Goal: Task Accomplishment & Management: Manage account settings

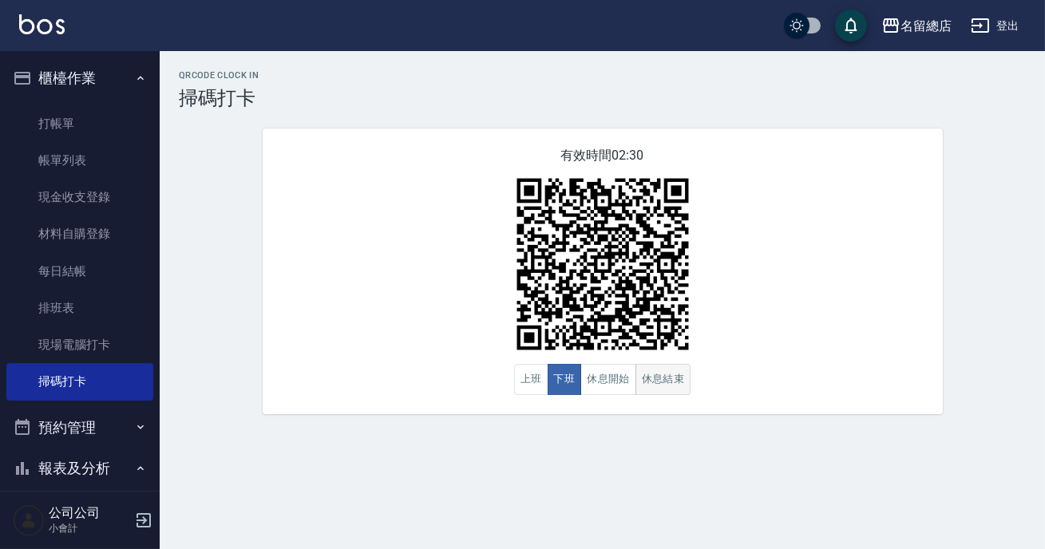
scroll to position [217, 0]
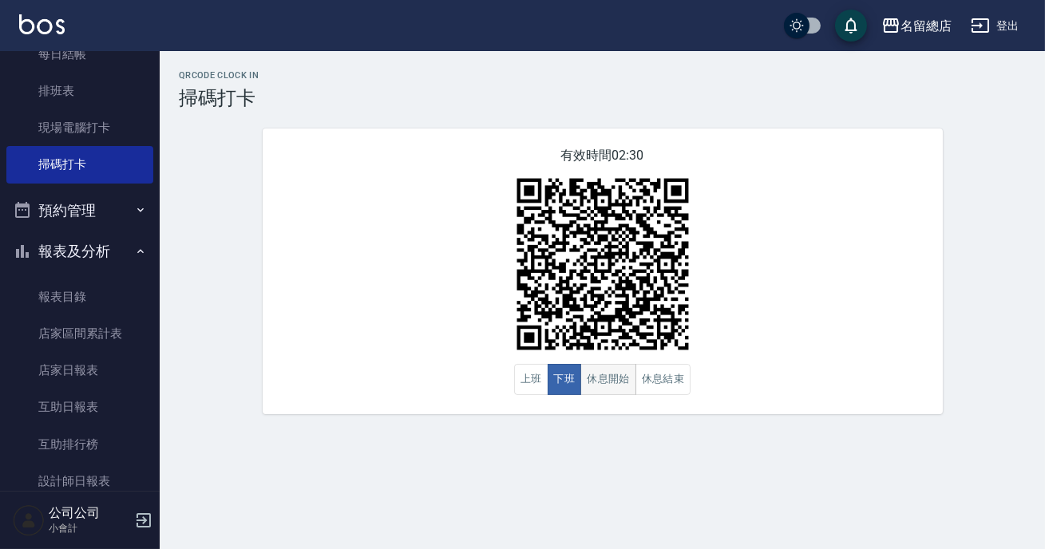
click at [616, 378] on button "休息開始" at bounding box center [608, 379] width 56 height 31
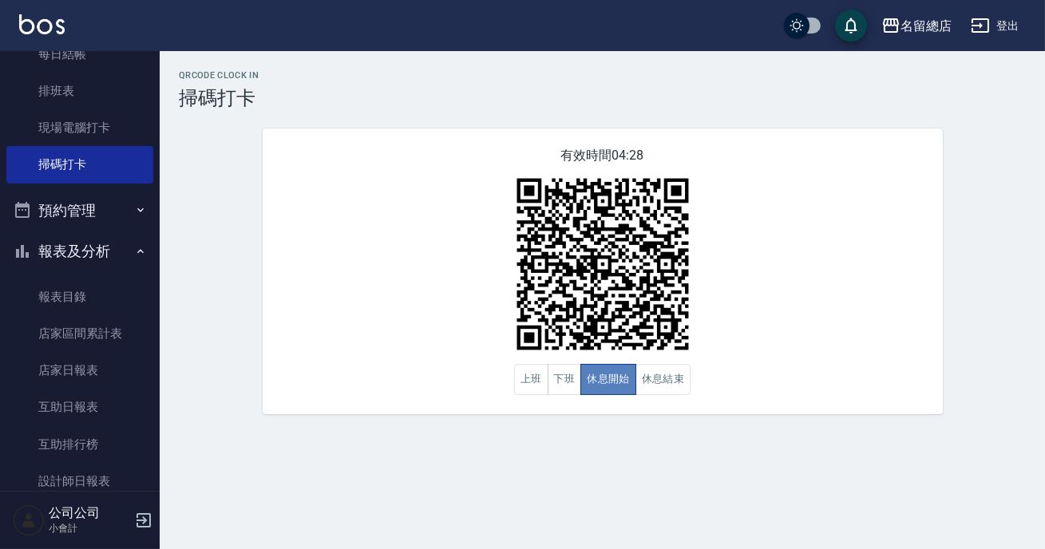
click at [616, 382] on button "休息開始" at bounding box center [608, 379] width 56 height 31
click at [677, 371] on button "休息結束" at bounding box center [663, 379] width 56 height 31
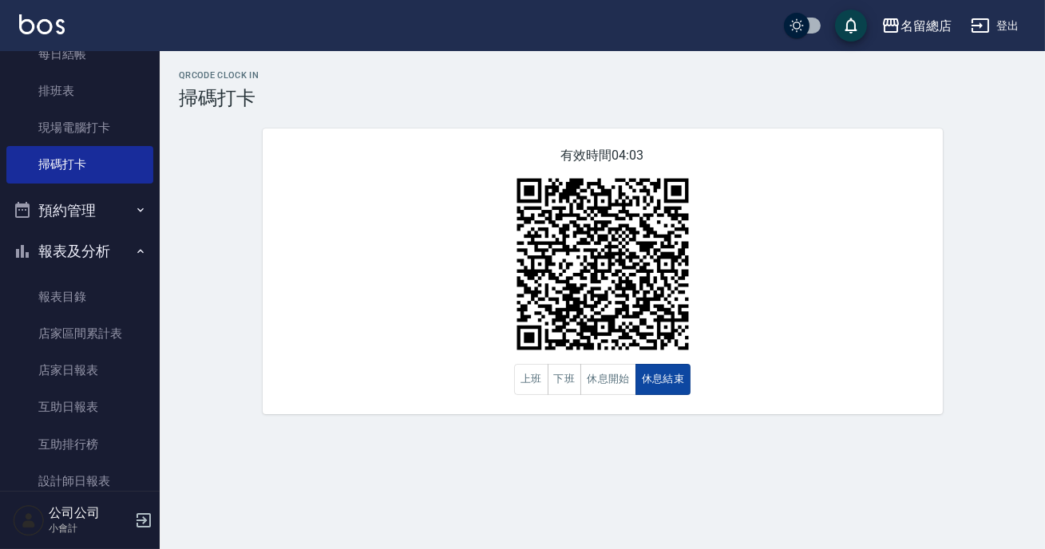
click at [671, 371] on button "休息結束" at bounding box center [663, 379] width 56 height 31
click at [629, 377] on button "休息開始" at bounding box center [608, 379] width 56 height 31
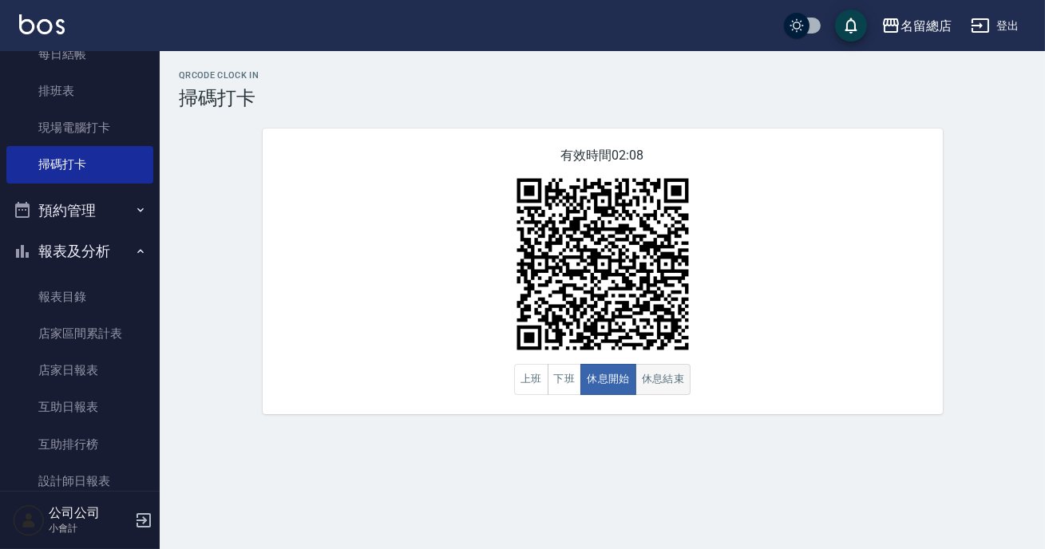
click at [686, 395] on button "休息結束" at bounding box center [663, 379] width 56 height 31
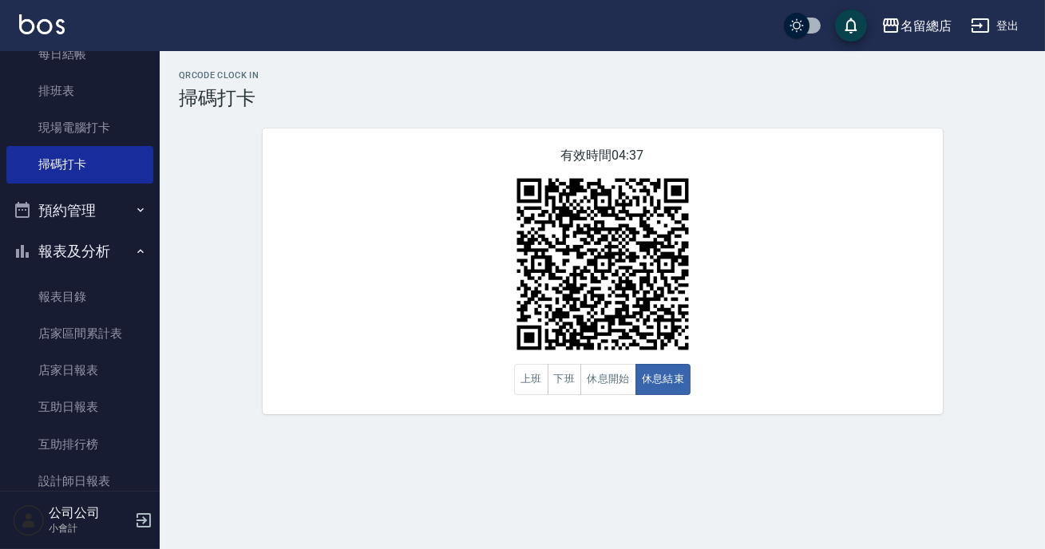
scroll to position [374, 0]
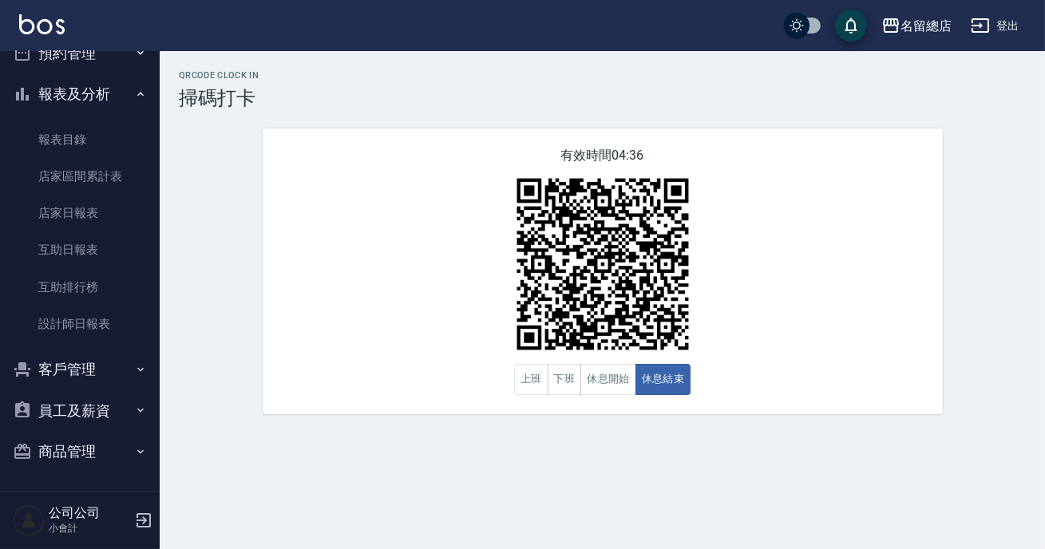
click at [88, 445] on button "商品管理" at bounding box center [79, 452] width 147 height 42
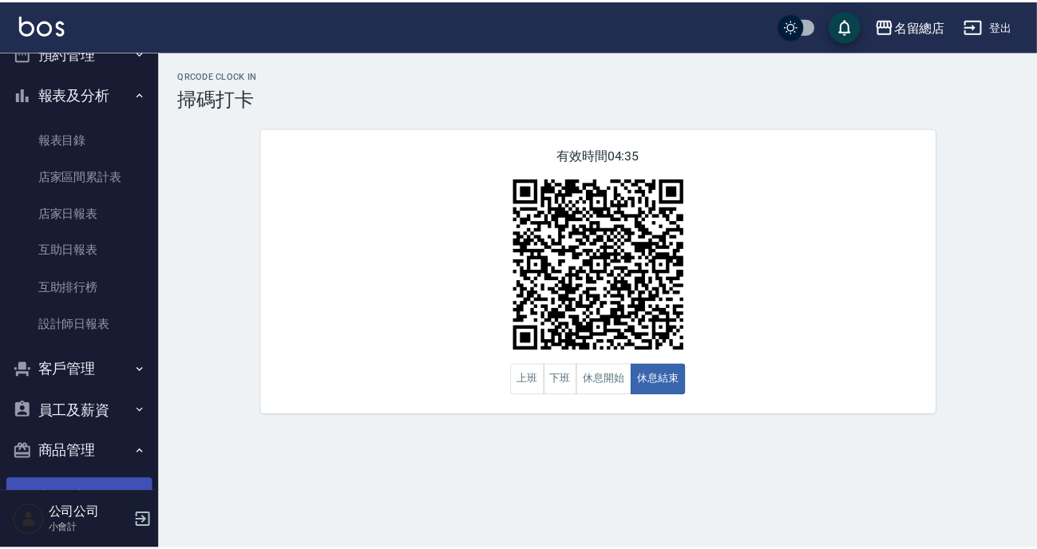
scroll to position [423, 0]
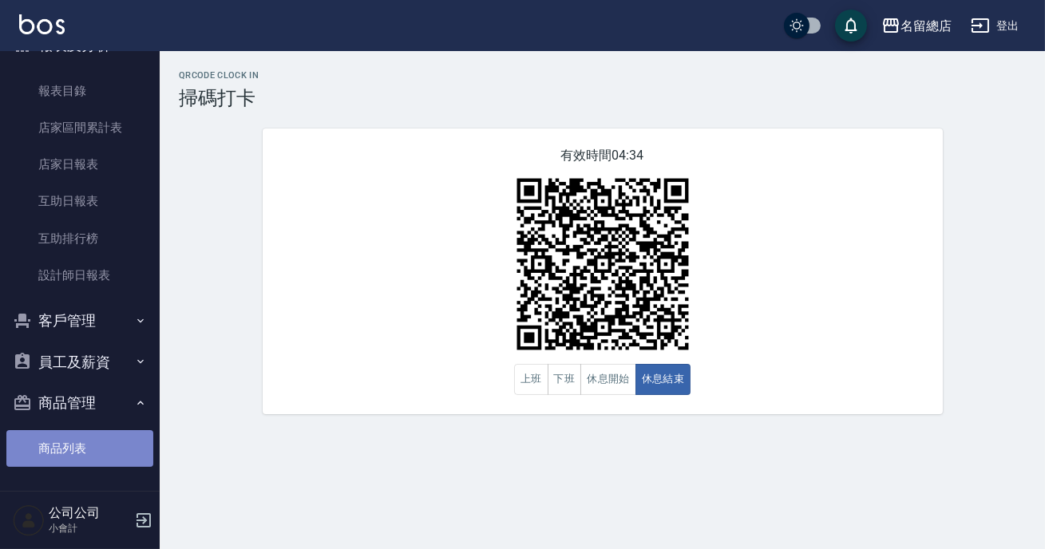
click at [90, 449] on link "商品列表" at bounding box center [79, 448] width 147 height 37
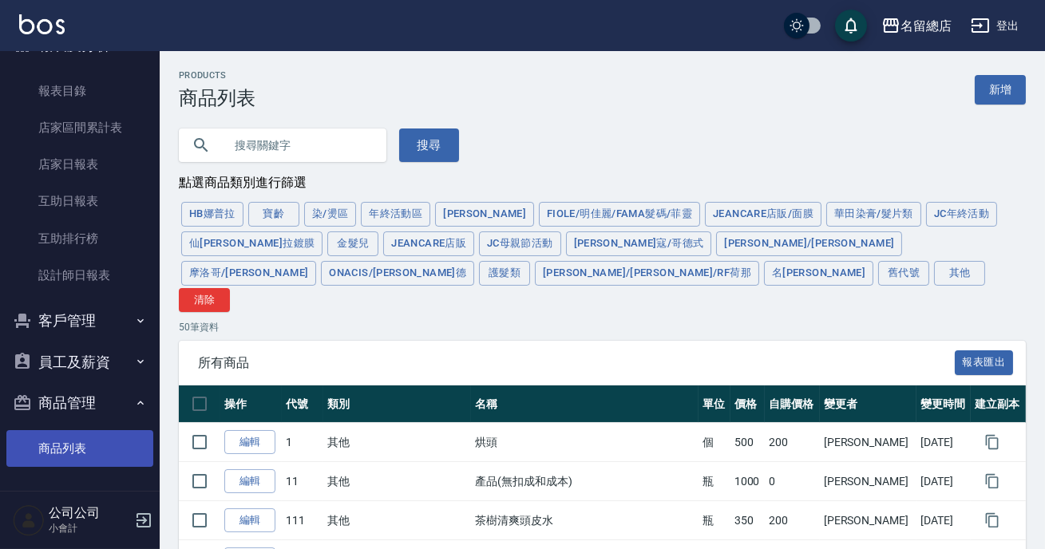
click at [304, 150] on input "text" at bounding box center [299, 145] width 150 height 43
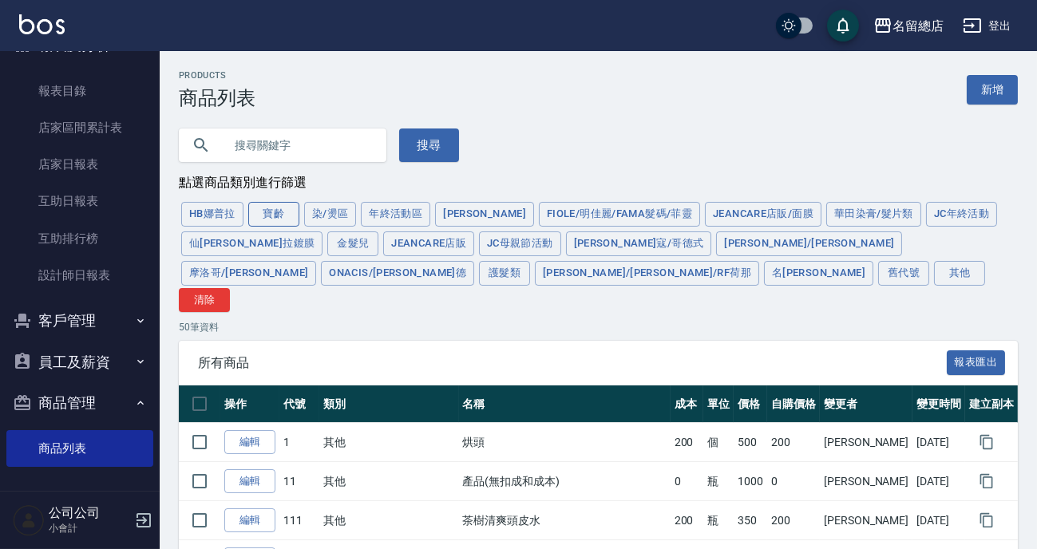
click at [250, 219] on button "寶齡" at bounding box center [273, 214] width 51 height 25
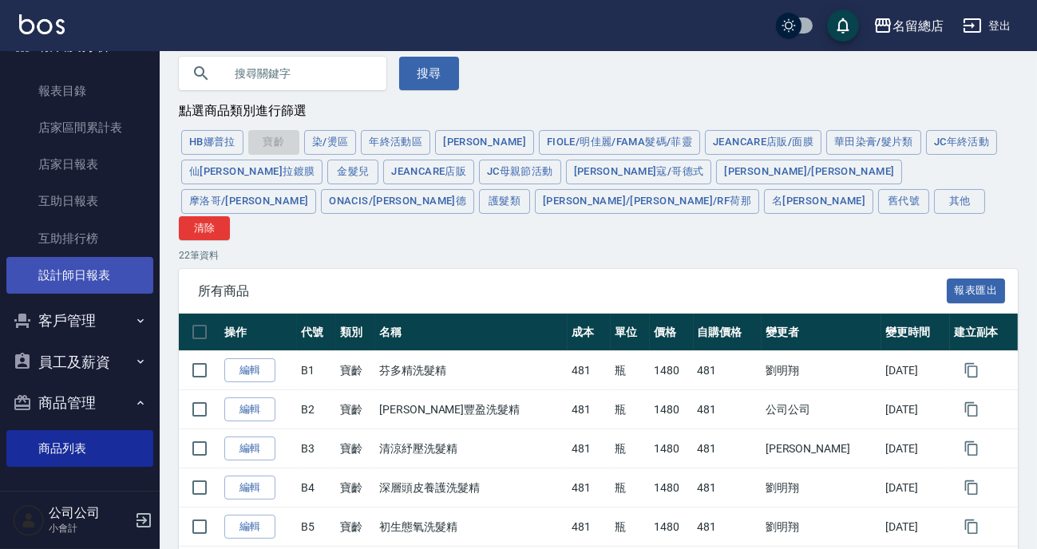
scroll to position [133, 0]
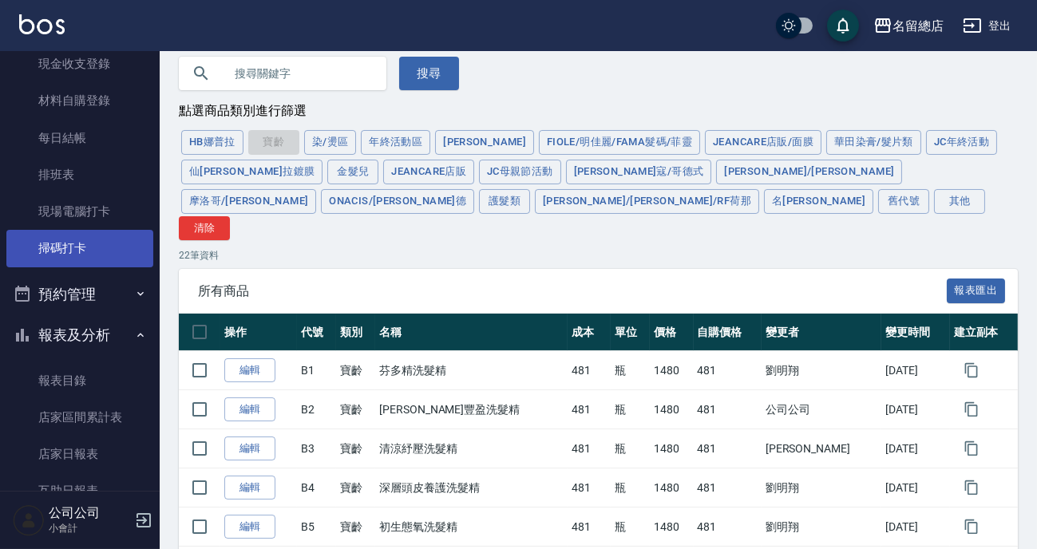
click at [85, 247] on link "掃碼打卡" at bounding box center [79, 248] width 147 height 37
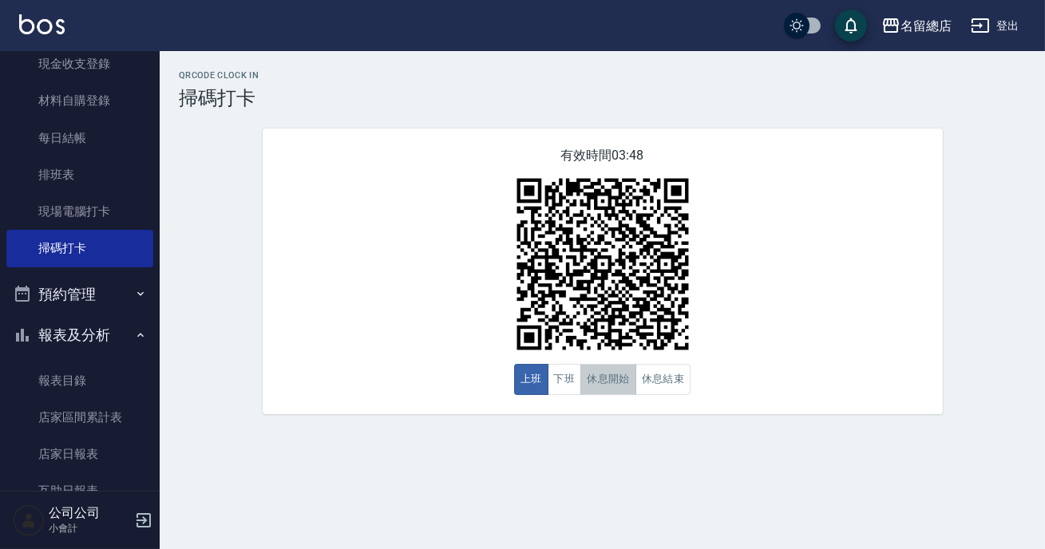
click at [601, 372] on button "休息開始" at bounding box center [608, 379] width 56 height 31
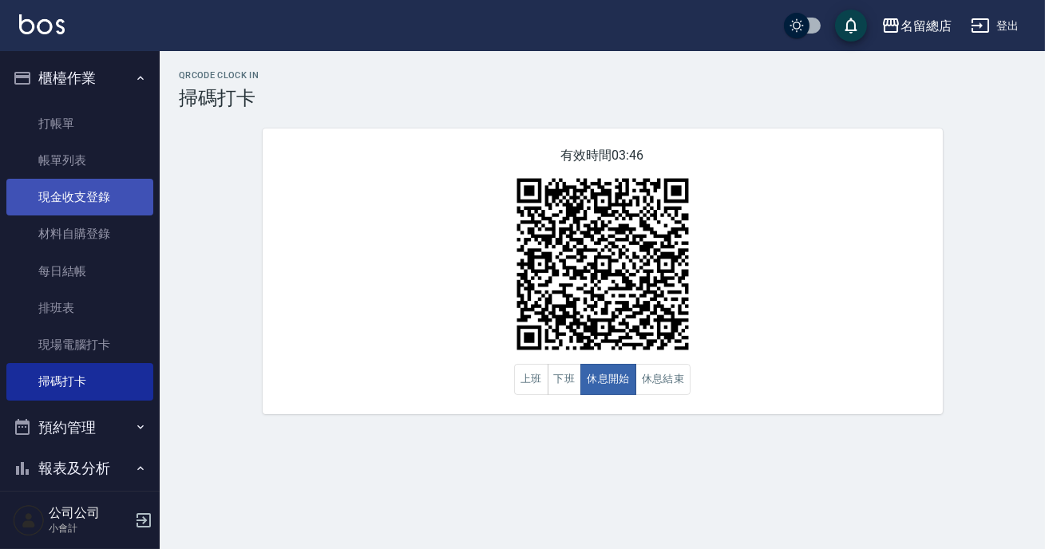
click at [93, 200] on link "現金收支登錄" at bounding box center [79, 197] width 147 height 37
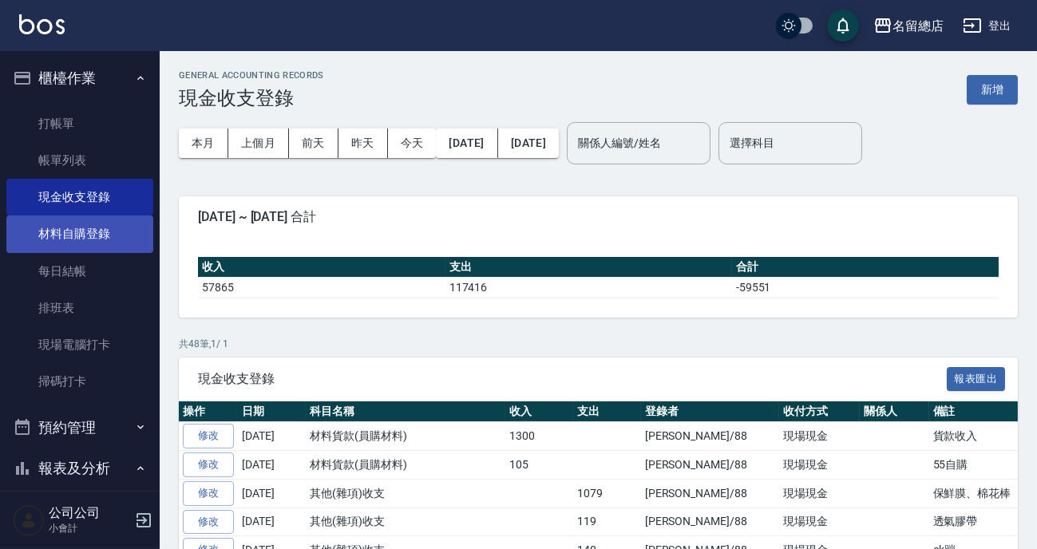
click at [109, 238] on link "材料自購登錄" at bounding box center [79, 234] width 147 height 37
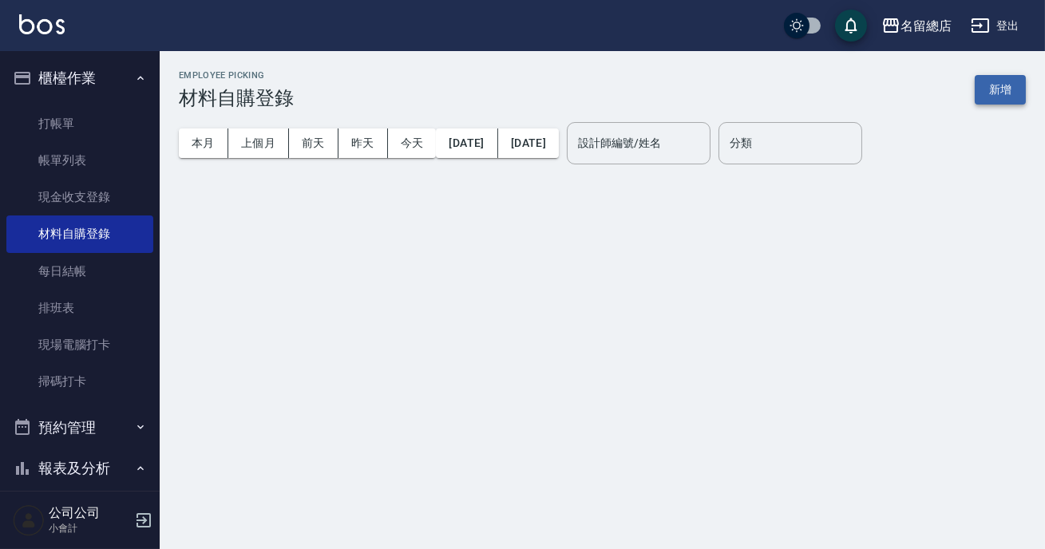
click at [1007, 82] on button "新增" at bounding box center [1000, 90] width 51 height 30
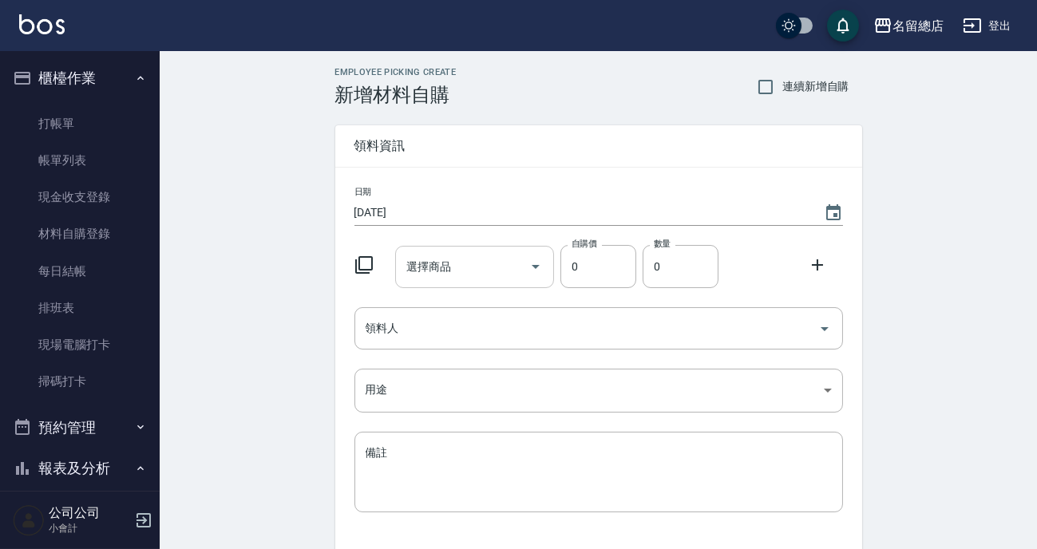
click at [460, 258] on input "選擇商品" at bounding box center [462, 267] width 121 height 28
type input "F"
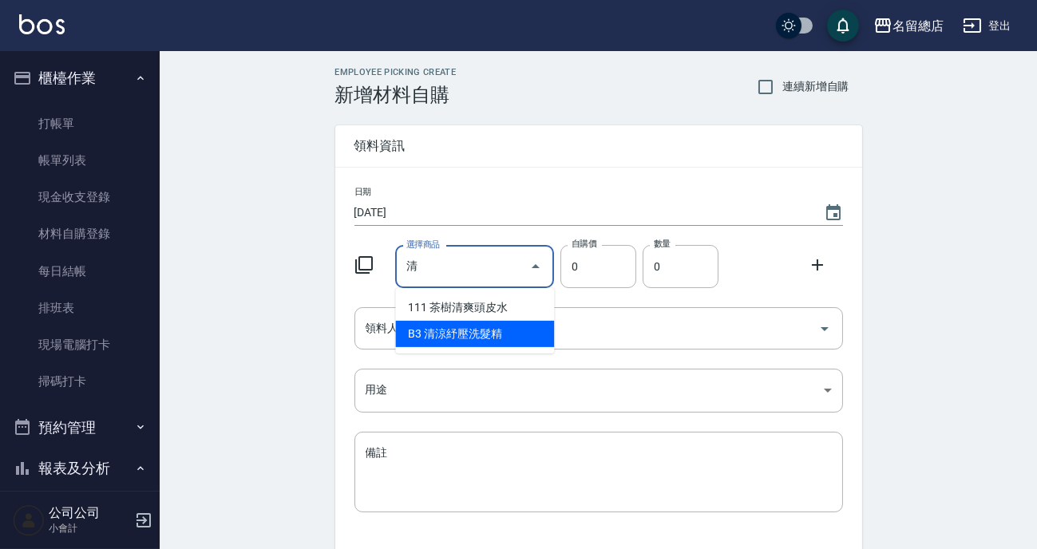
click at [447, 331] on li "B3 清涼紓壓洗髮精" at bounding box center [474, 334] width 159 height 26
type input "清涼紓壓洗髮精"
type input "481"
type input "1"
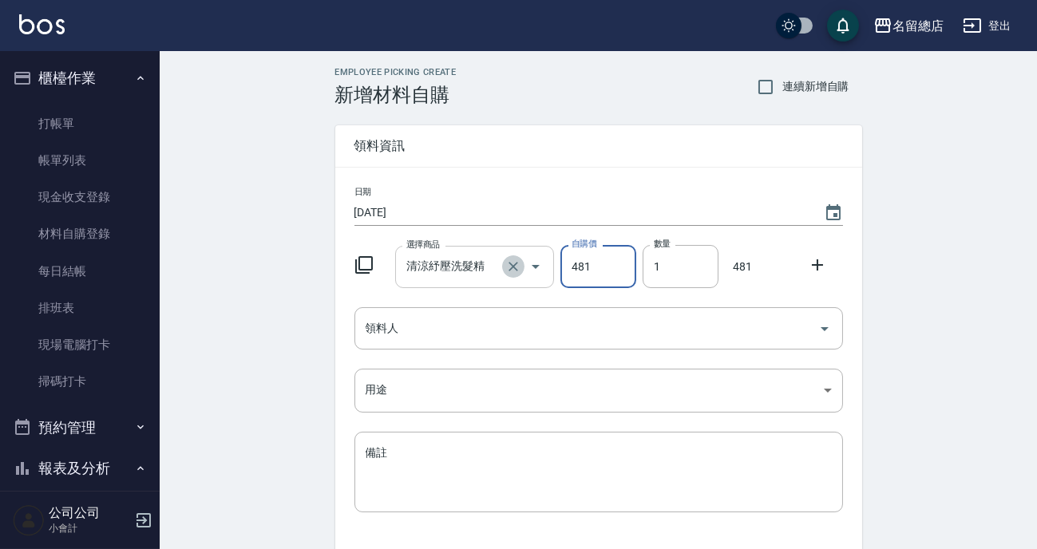
click at [511, 272] on icon "Clear" at bounding box center [513, 267] width 16 height 16
type input "0"
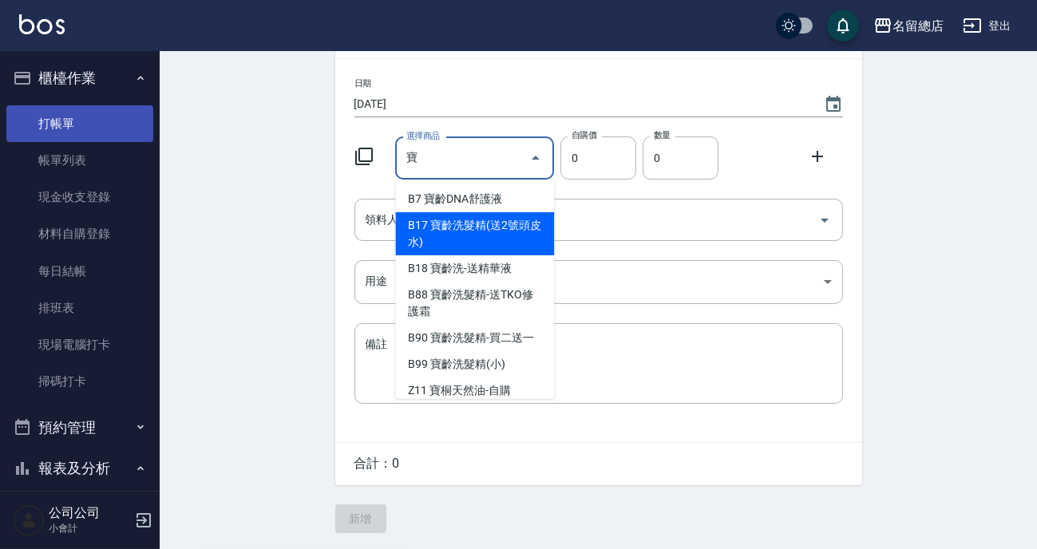
type input "寶"
click at [63, 134] on link "打帳單" at bounding box center [79, 123] width 147 height 37
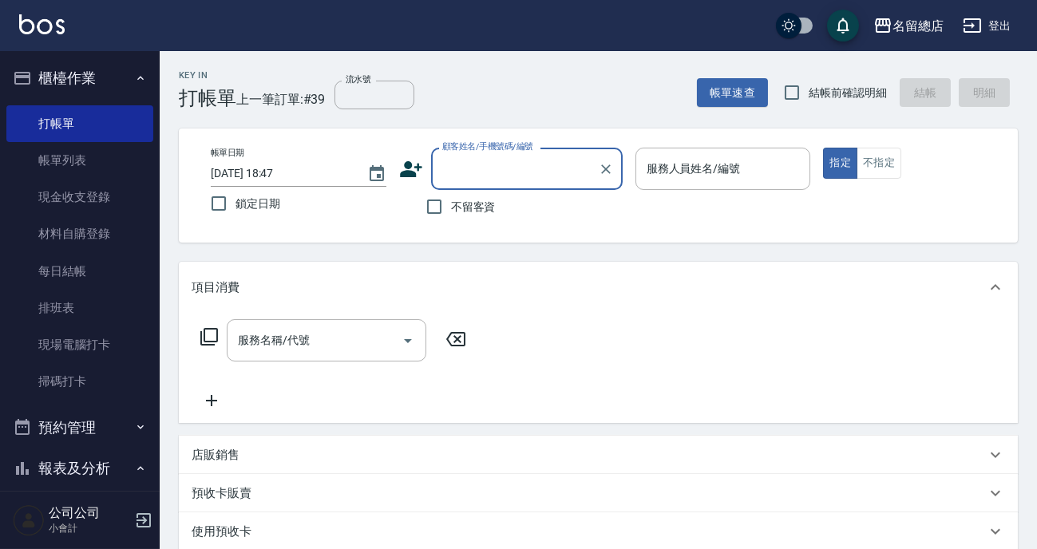
scroll to position [72, 0]
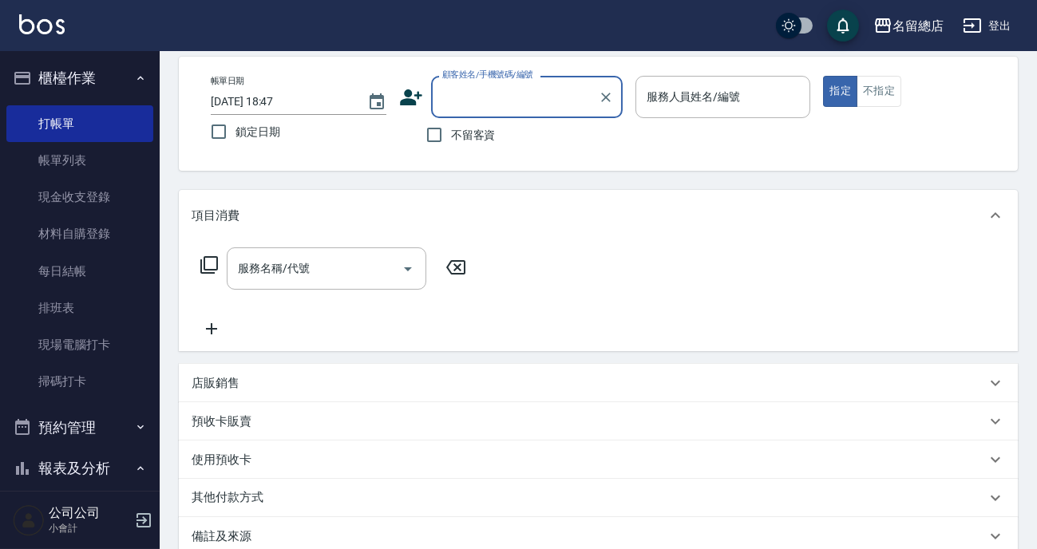
click at [271, 367] on div "店販銷售" at bounding box center [598, 383] width 839 height 38
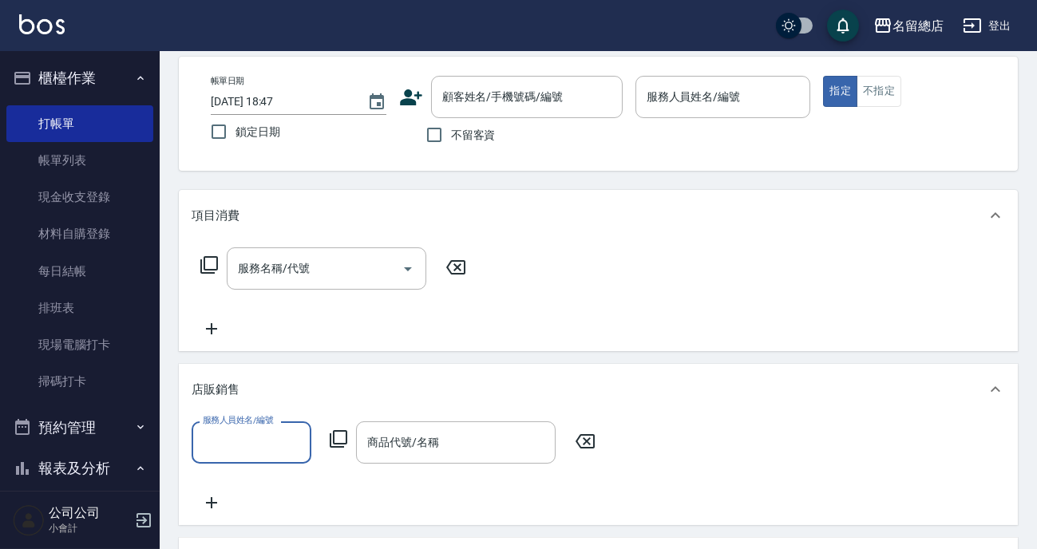
scroll to position [0, 0]
click at [271, 429] on input "服務人員姓名/編號" at bounding box center [251, 443] width 105 height 28
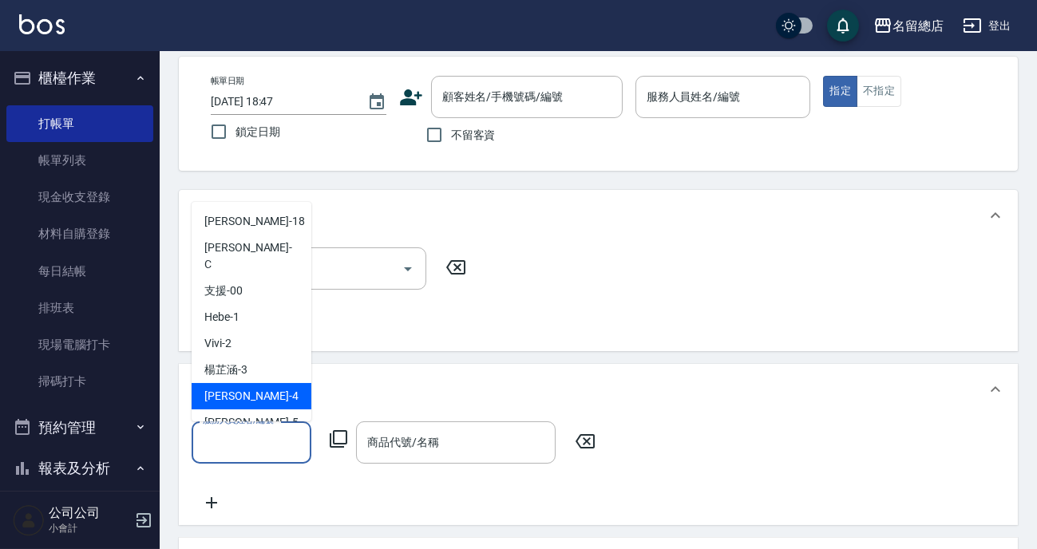
click at [243, 386] on div "[PERSON_NAME] -4" at bounding box center [252, 396] width 120 height 26
type input "[PERSON_NAME]-4"
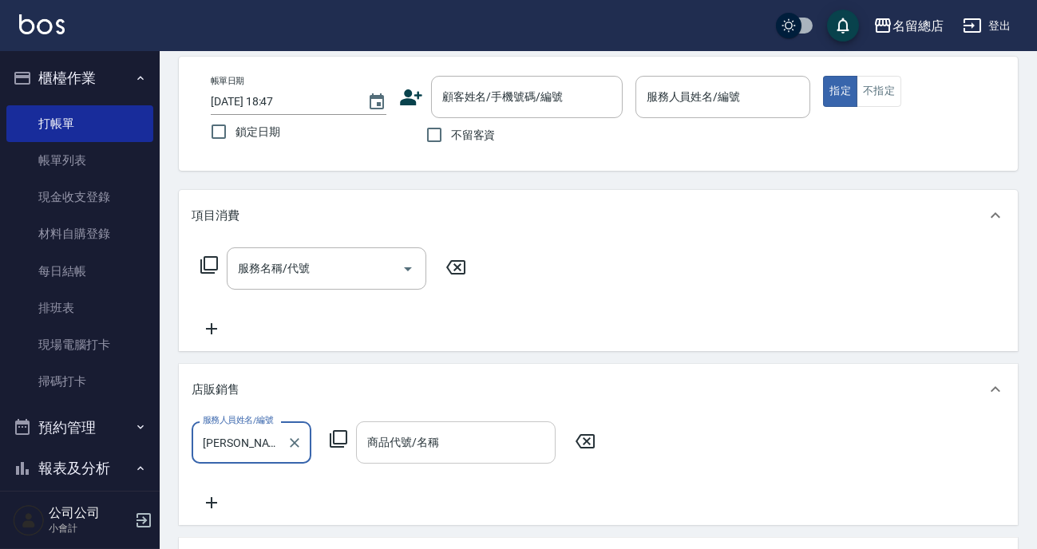
click at [429, 435] on input "商品代號/名稱" at bounding box center [455, 443] width 185 height 28
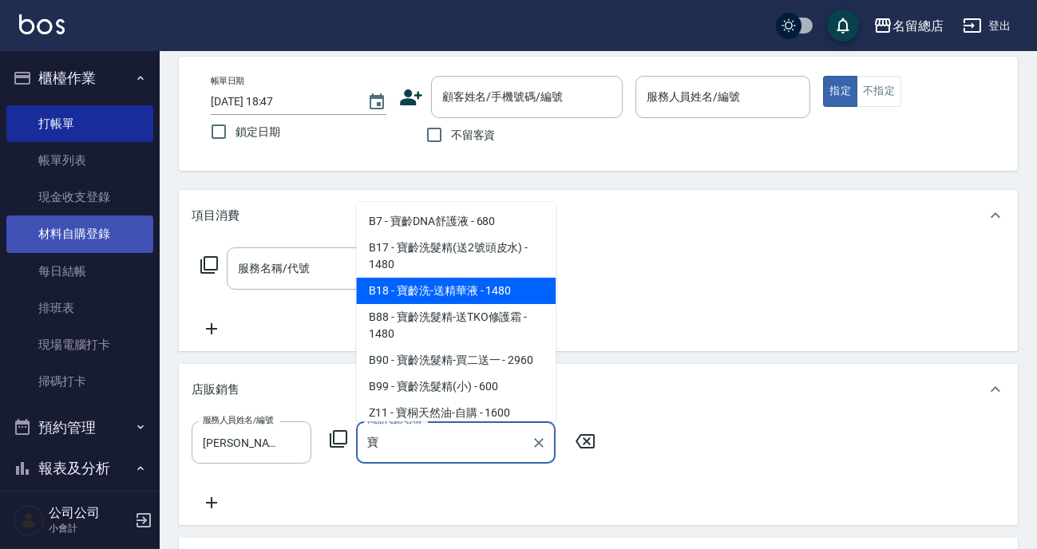
type input "寶"
drag, startPoint x: 96, startPoint y: 226, endPoint x: 136, endPoint y: 428, distance: 205.9
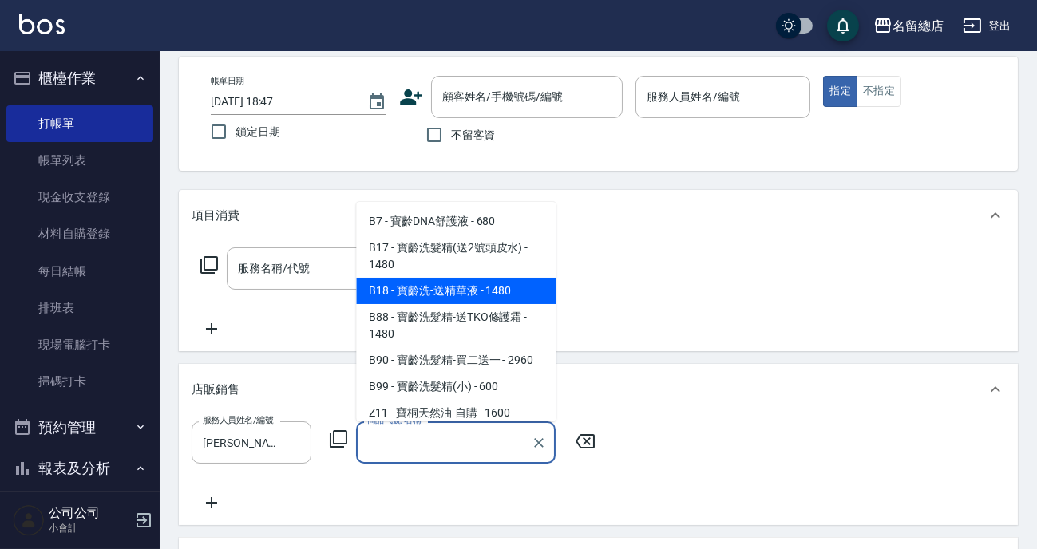
click at [96, 227] on link "材料自購登錄" at bounding box center [79, 234] width 147 height 37
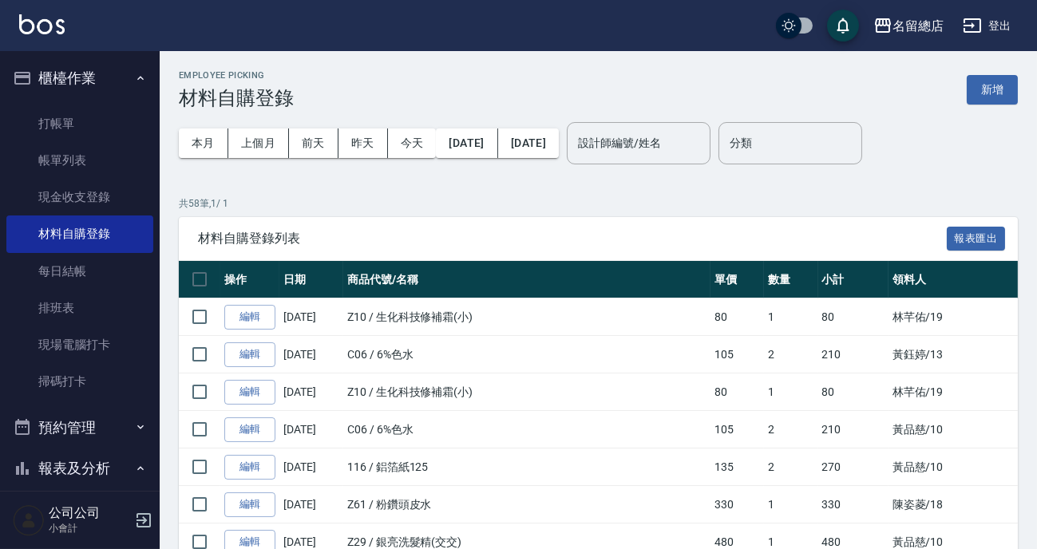
scroll to position [423, 0]
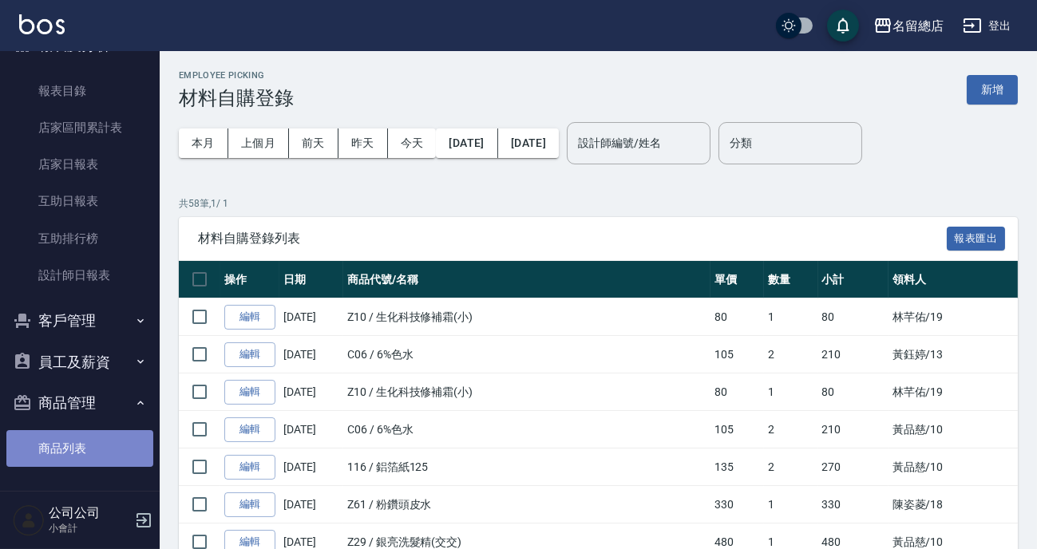
click at [80, 461] on link "商品列表" at bounding box center [79, 448] width 147 height 37
click at [96, 453] on link "商品列表" at bounding box center [79, 448] width 147 height 37
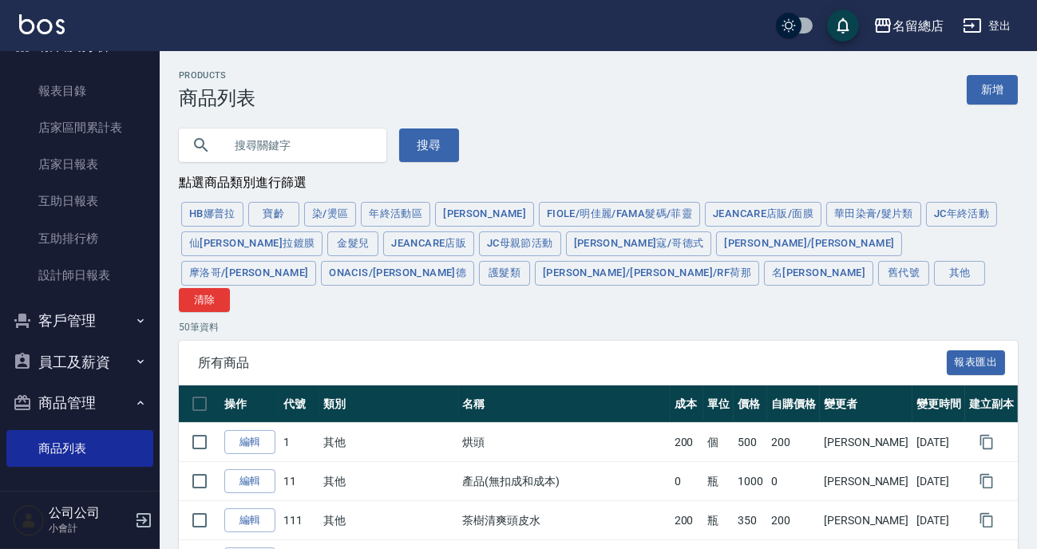
click at [287, 155] on input "text" at bounding box center [299, 145] width 150 height 43
click at [274, 212] on button "寶齡" at bounding box center [273, 214] width 51 height 25
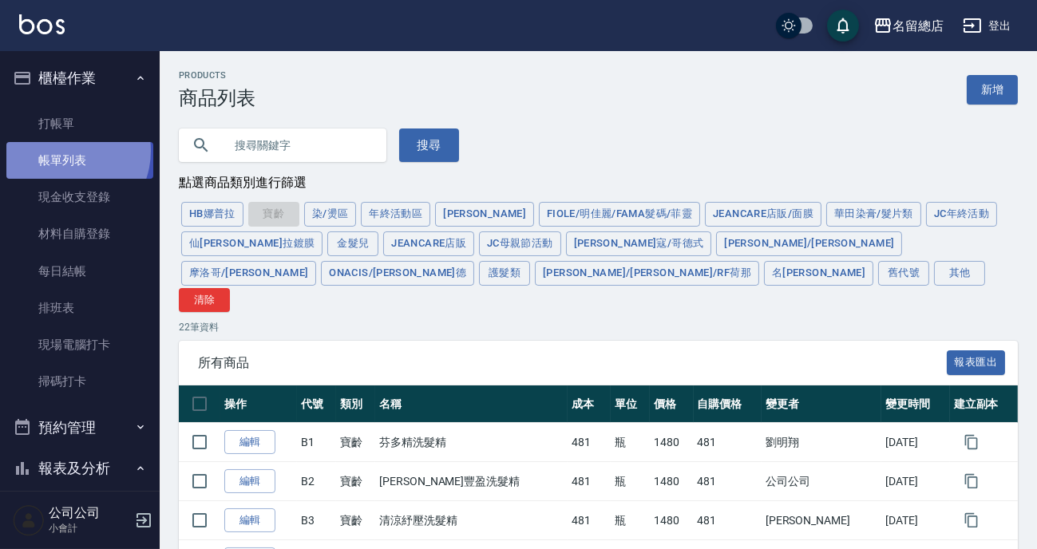
click at [63, 151] on link "帳單列表" at bounding box center [79, 160] width 147 height 37
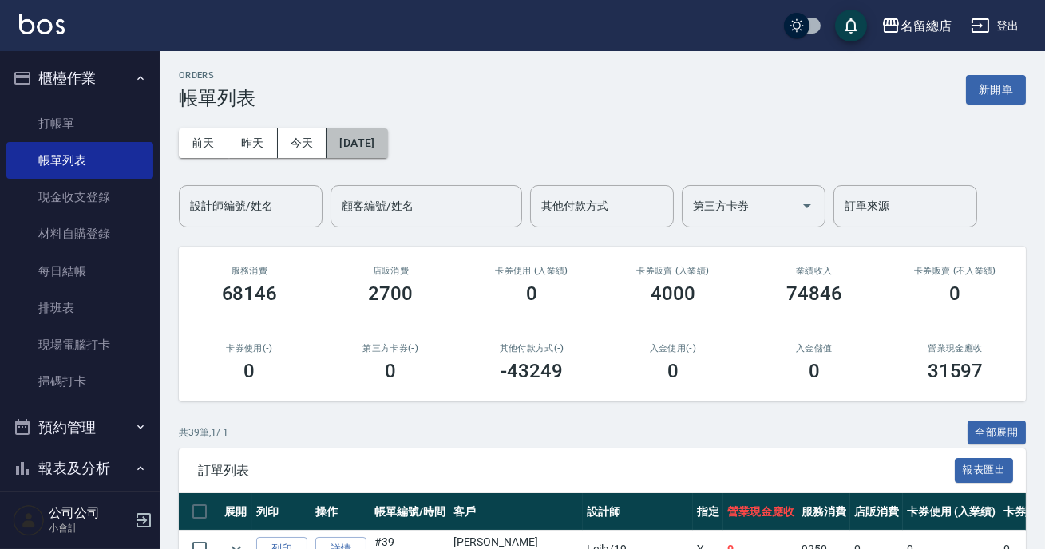
click at [382, 136] on button "[DATE]" at bounding box center [357, 144] width 61 height 30
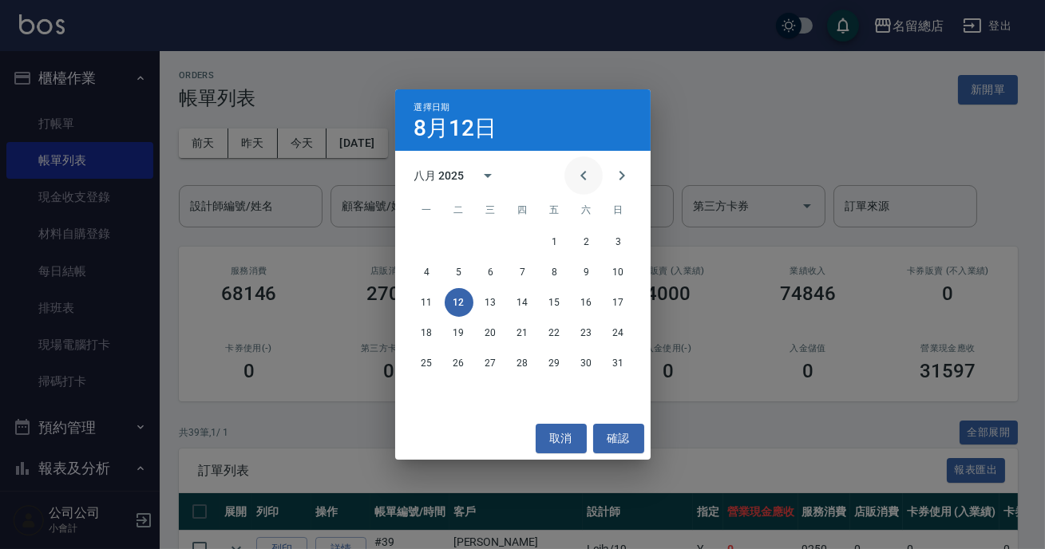
click at [579, 164] on button "Previous month" at bounding box center [583, 175] width 38 height 38
click at [615, 242] on button "6" at bounding box center [618, 242] width 29 height 29
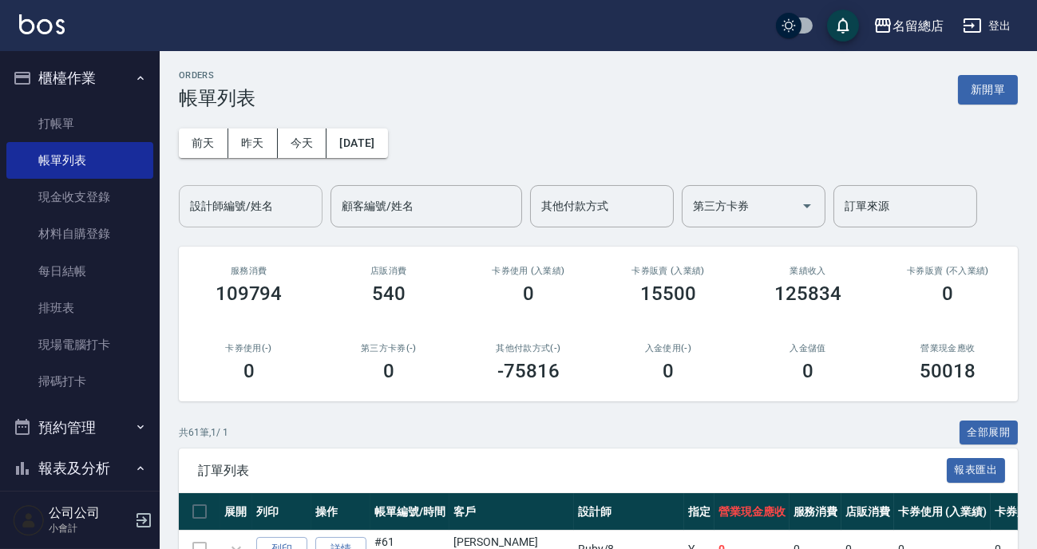
click at [252, 208] on div "設計師編號/姓名 設計師編號/姓名" at bounding box center [251, 206] width 144 height 42
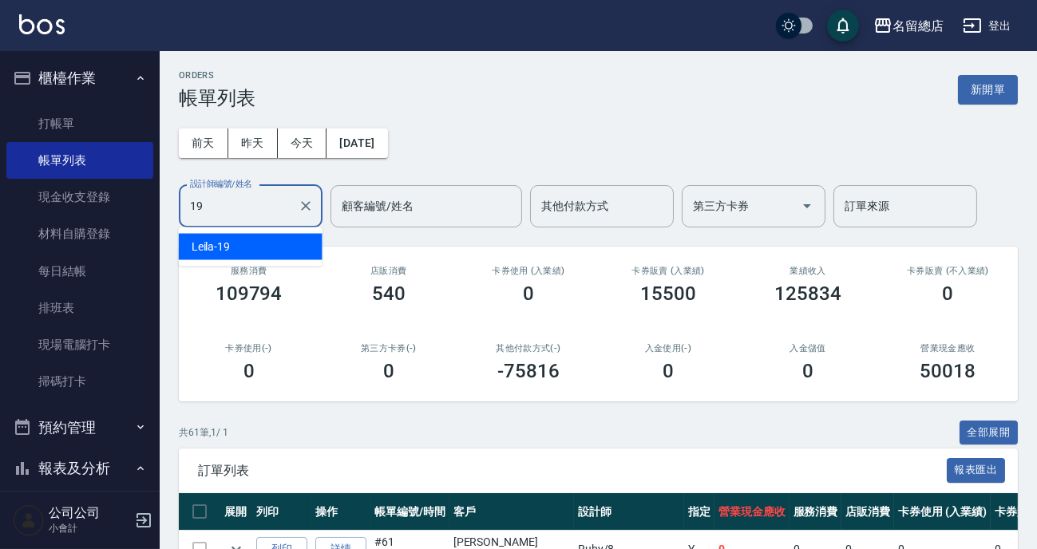
type input "1"
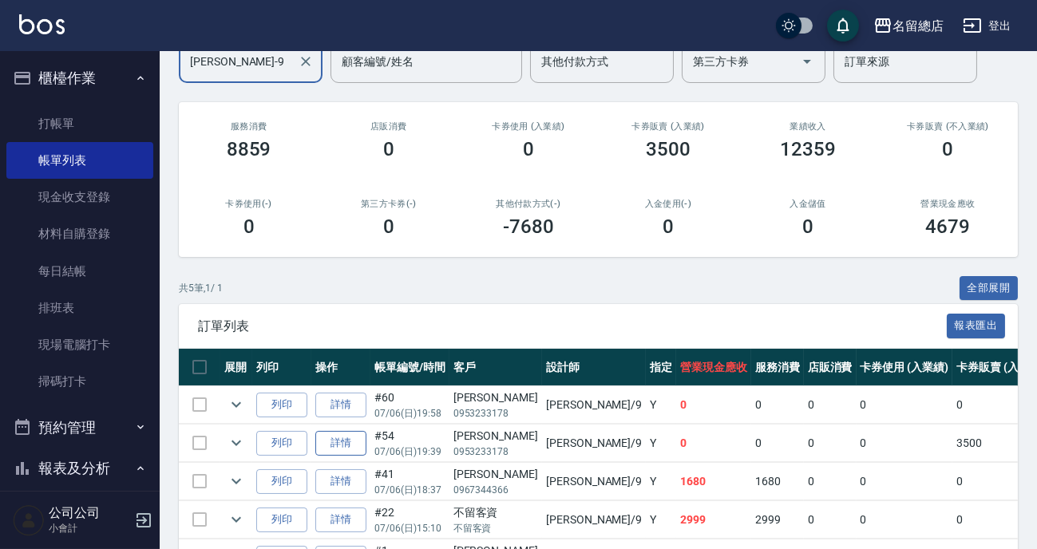
scroll to position [217, 0]
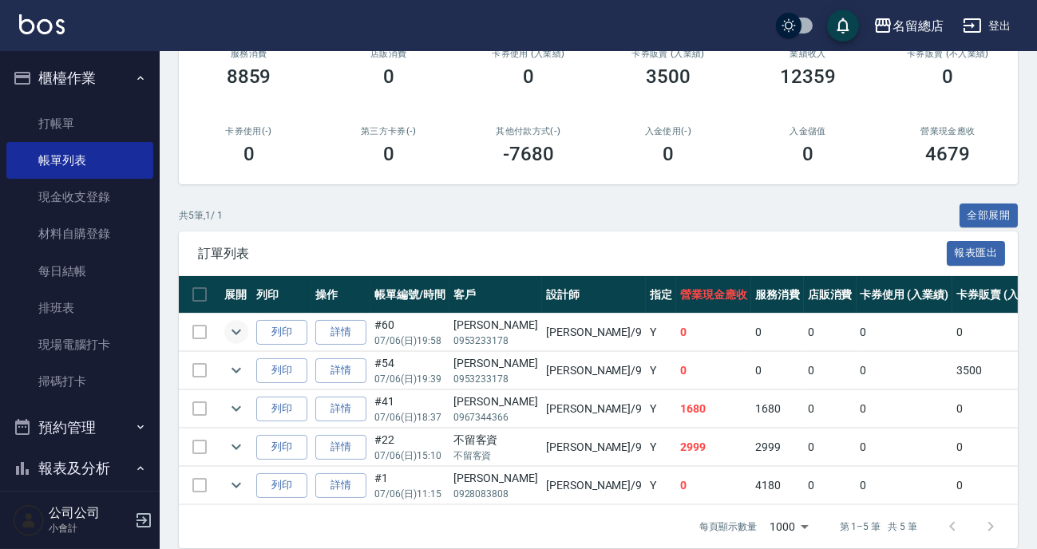
type input "[PERSON_NAME]-9"
click at [235, 331] on icon "expand row" at bounding box center [236, 332] width 19 height 19
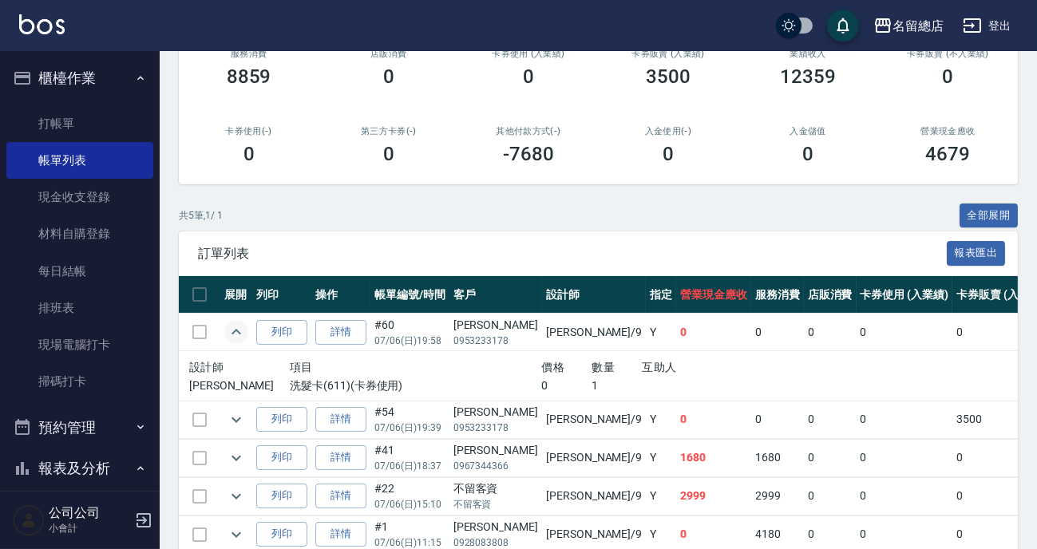
scroll to position [290, 0]
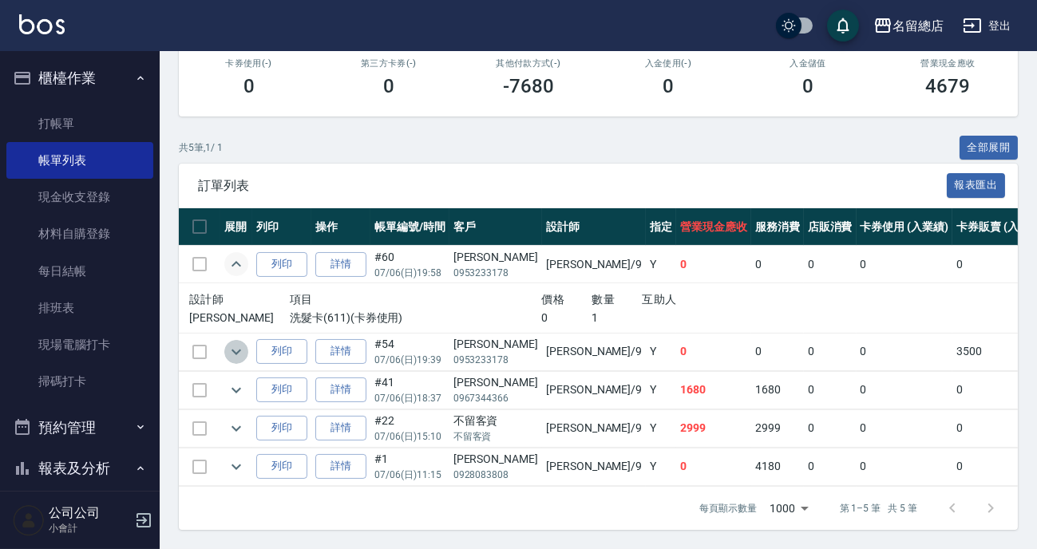
click at [239, 342] on icon "expand row" at bounding box center [236, 351] width 19 height 19
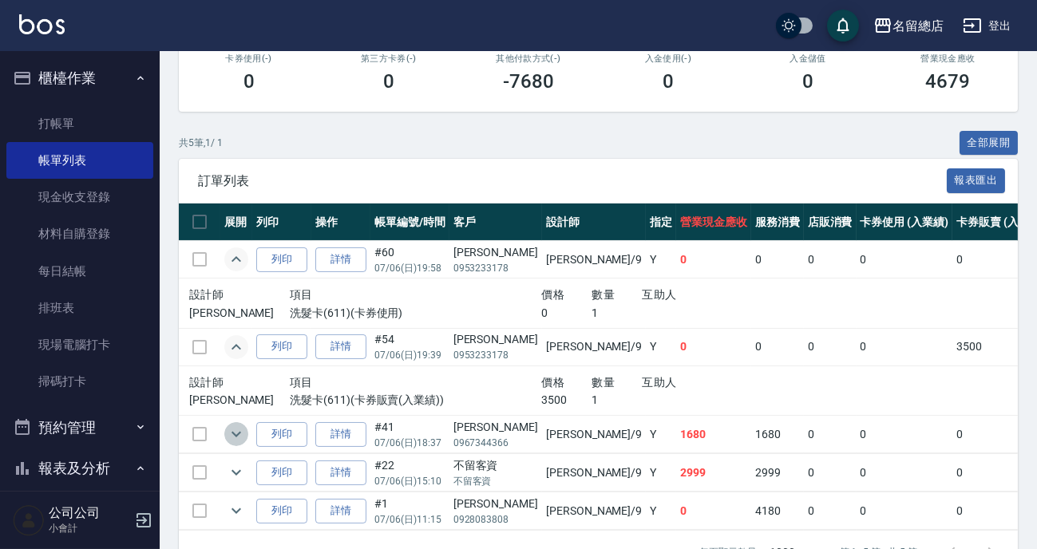
click at [238, 431] on icon "expand row" at bounding box center [236, 434] width 19 height 19
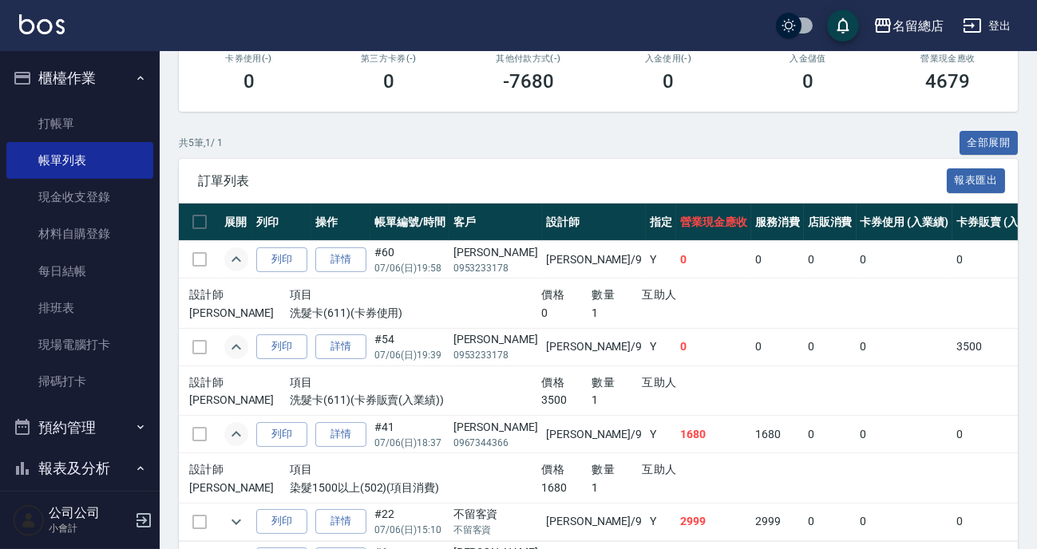
scroll to position [394, 0]
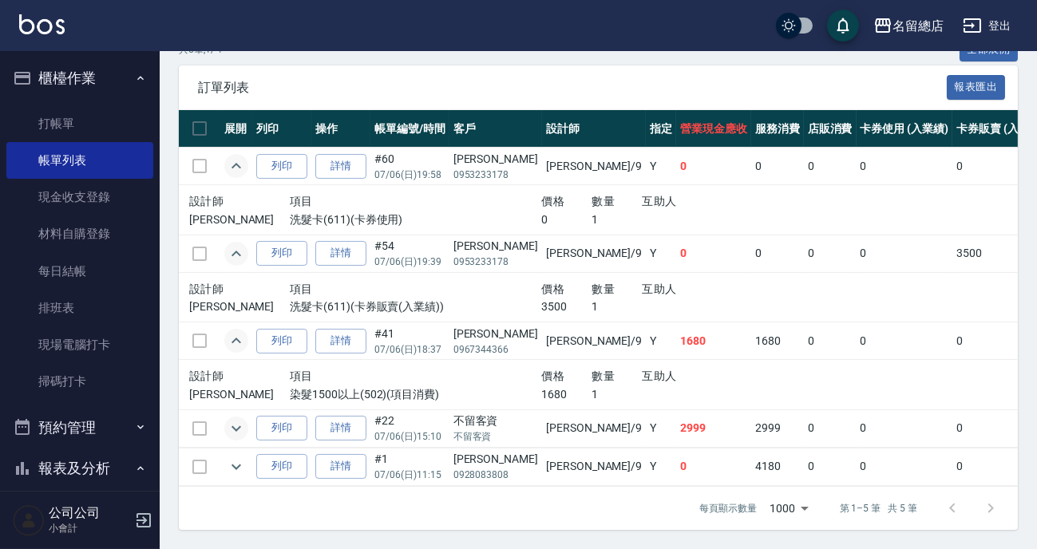
click at [232, 419] on icon "expand row" at bounding box center [236, 428] width 19 height 19
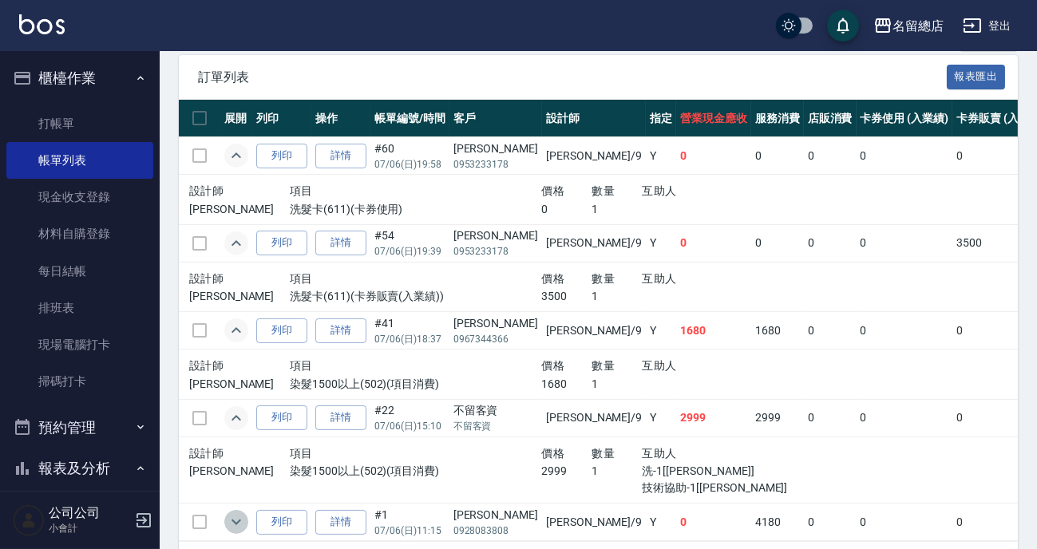
click at [228, 513] on icon "expand row" at bounding box center [236, 522] width 19 height 19
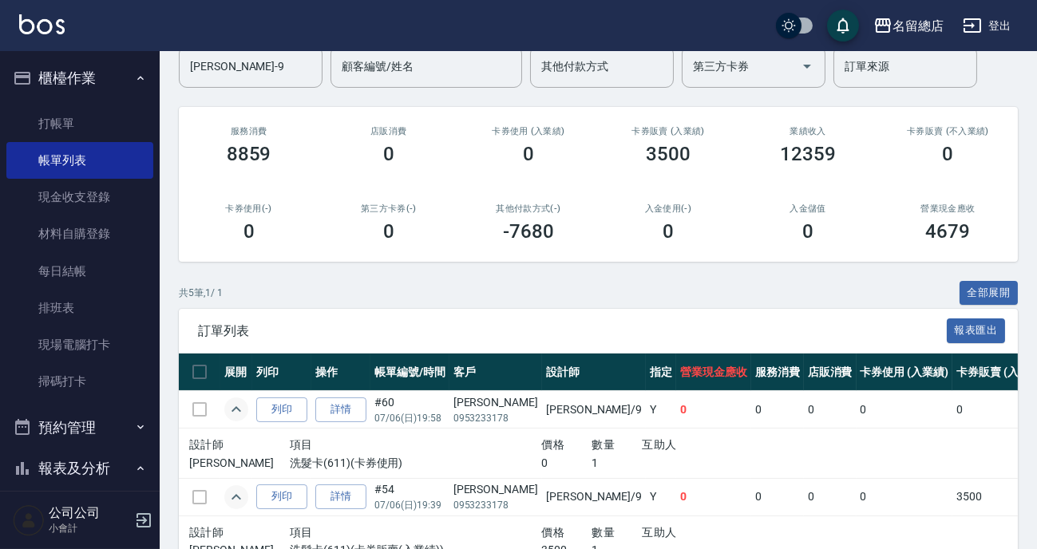
scroll to position [285, 0]
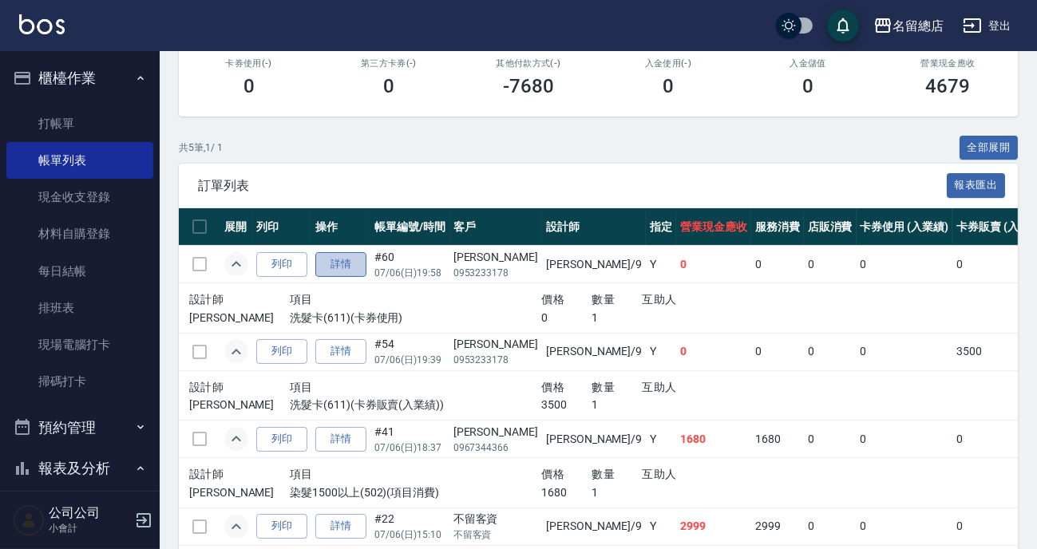
click at [332, 267] on link "詳情" at bounding box center [340, 264] width 51 height 25
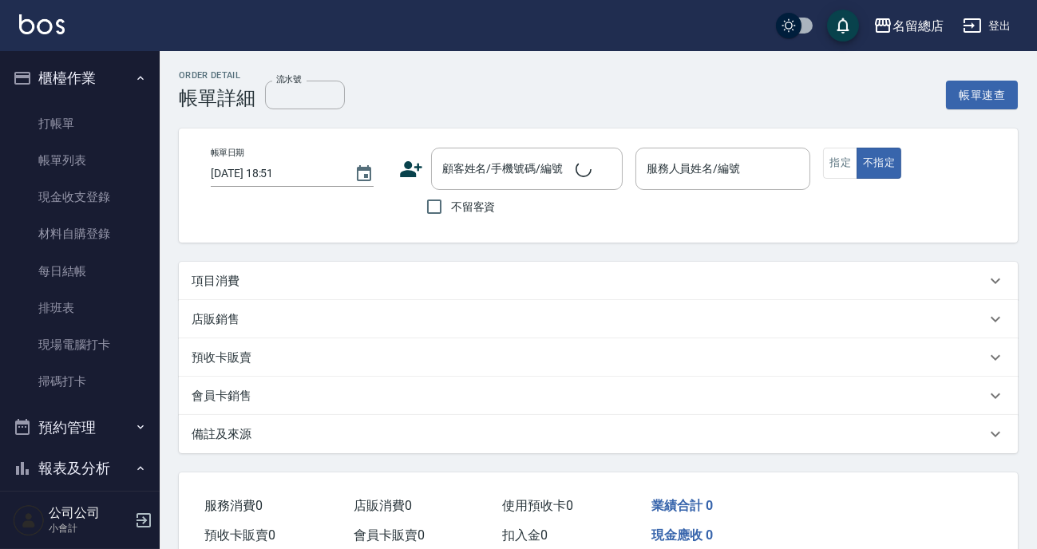
type input "[DATE] 19:58"
type input "[PERSON_NAME]-9"
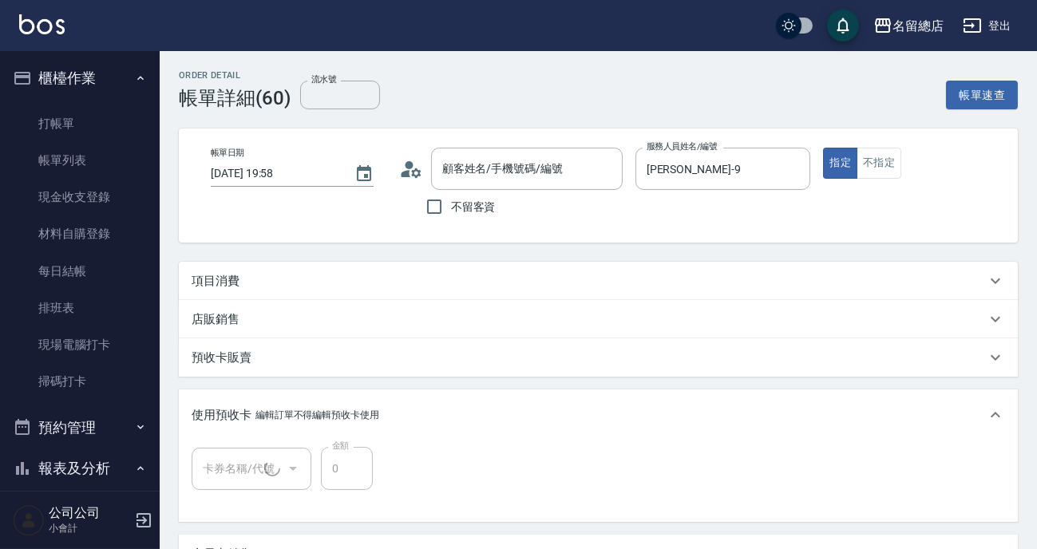
type input "[PERSON_NAME]/0953233178/null"
type input "洗髮卡(1/1) 307"
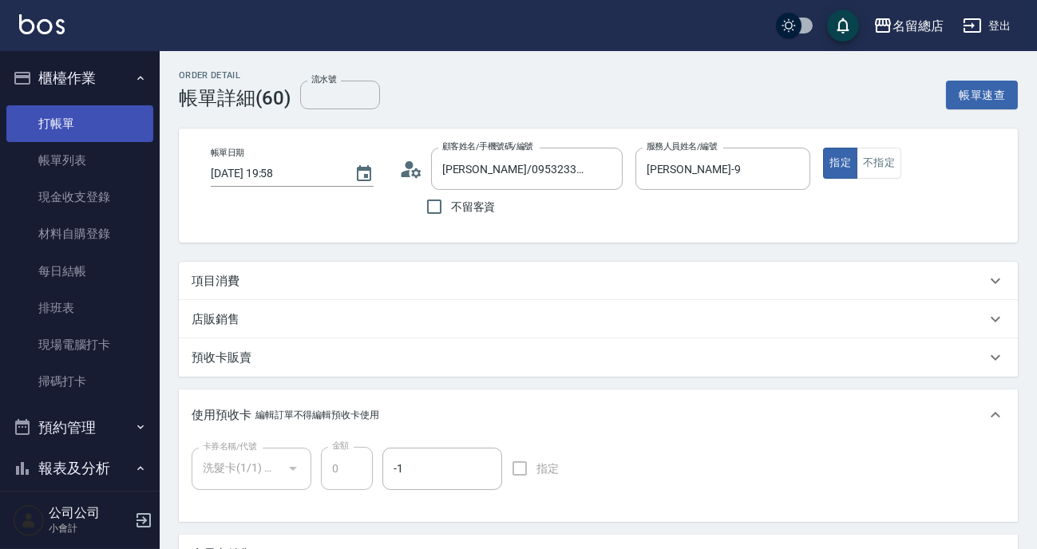
click at [98, 116] on link "打帳單" at bounding box center [79, 123] width 147 height 37
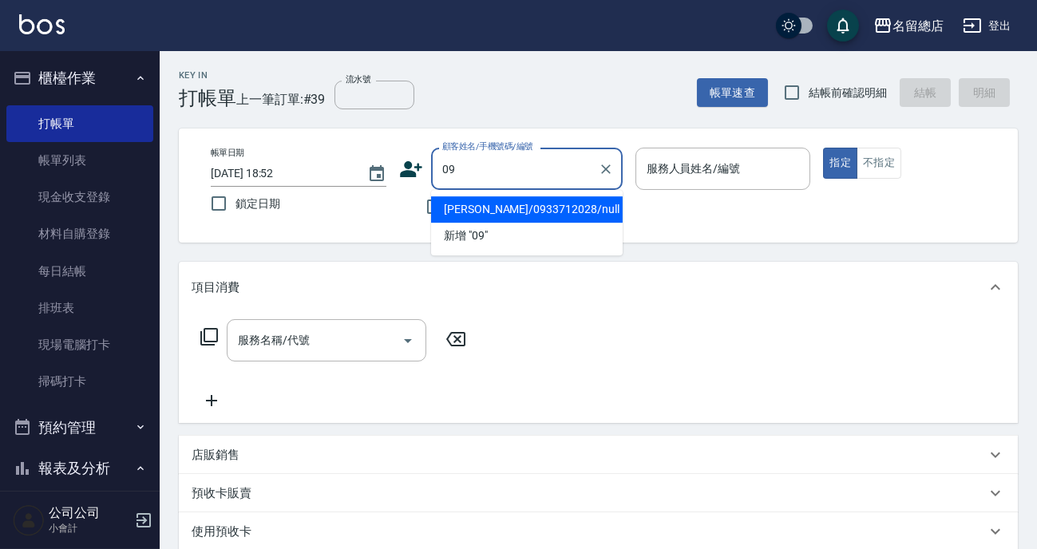
type input "0"
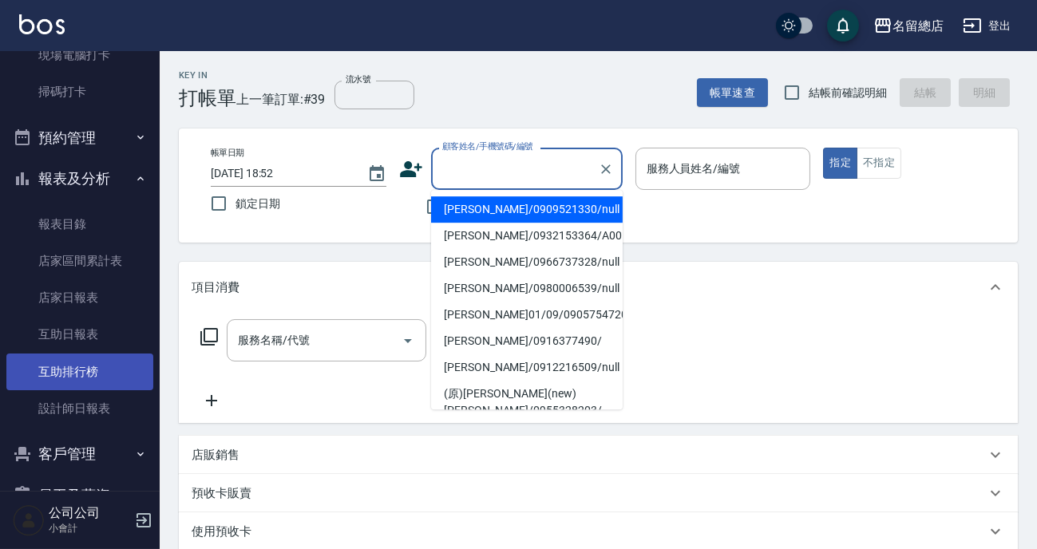
scroll to position [423, 0]
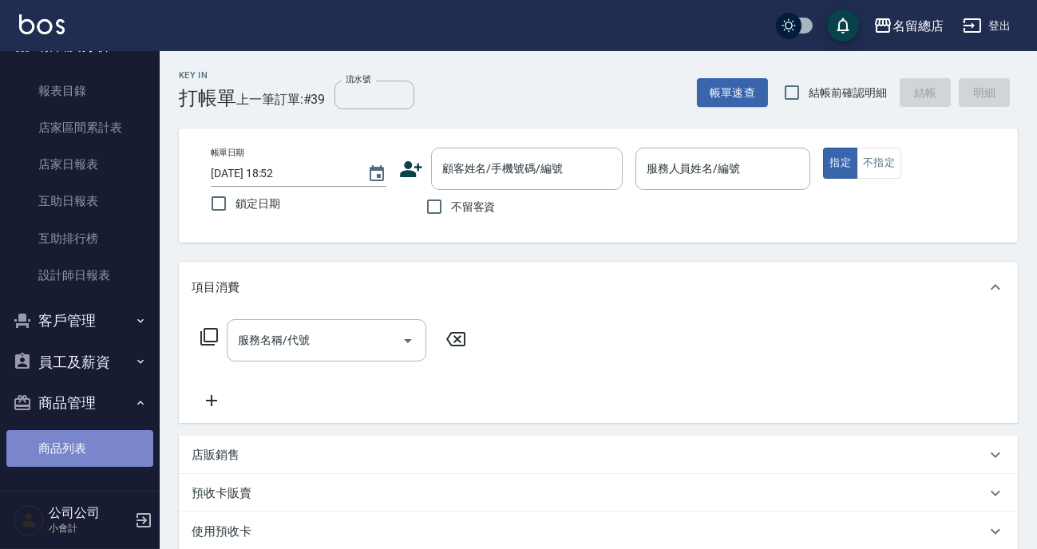
click at [93, 449] on link "商品列表" at bounding box center [79, 448] width 147 height 37
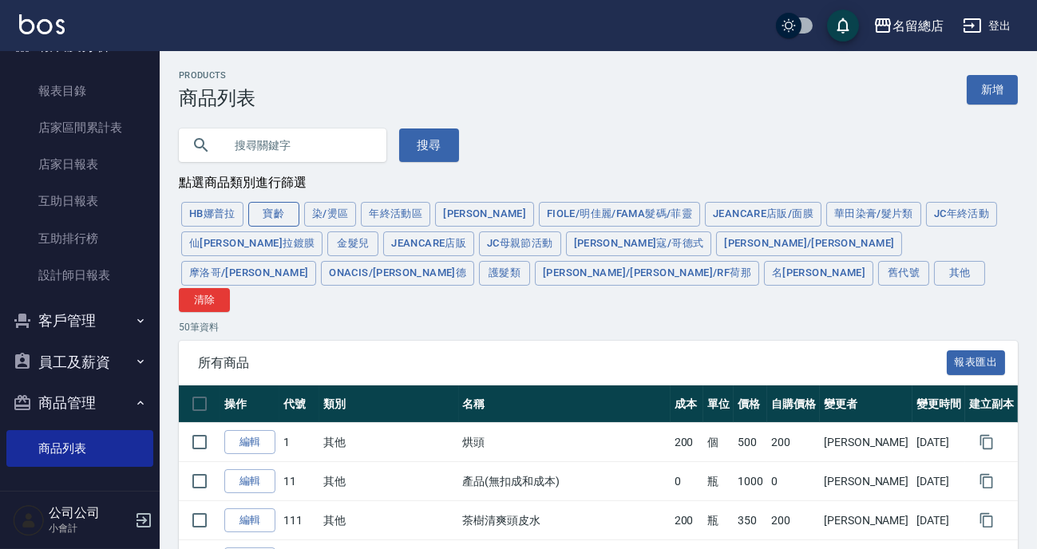
click at [291, 208] on button "寶齡" at bounding box center [273, 214] width 51 height 25
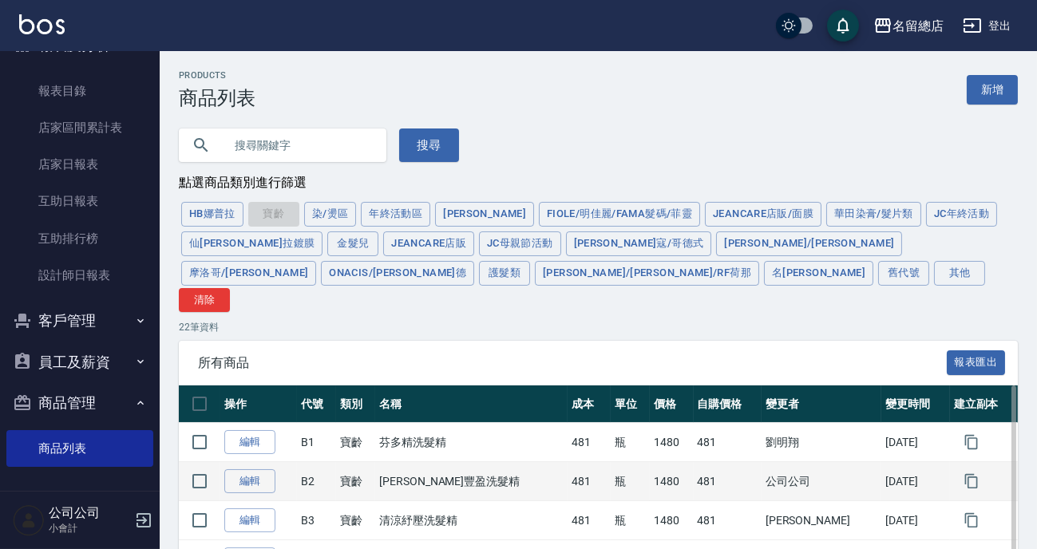
scroll to position [144, 0]
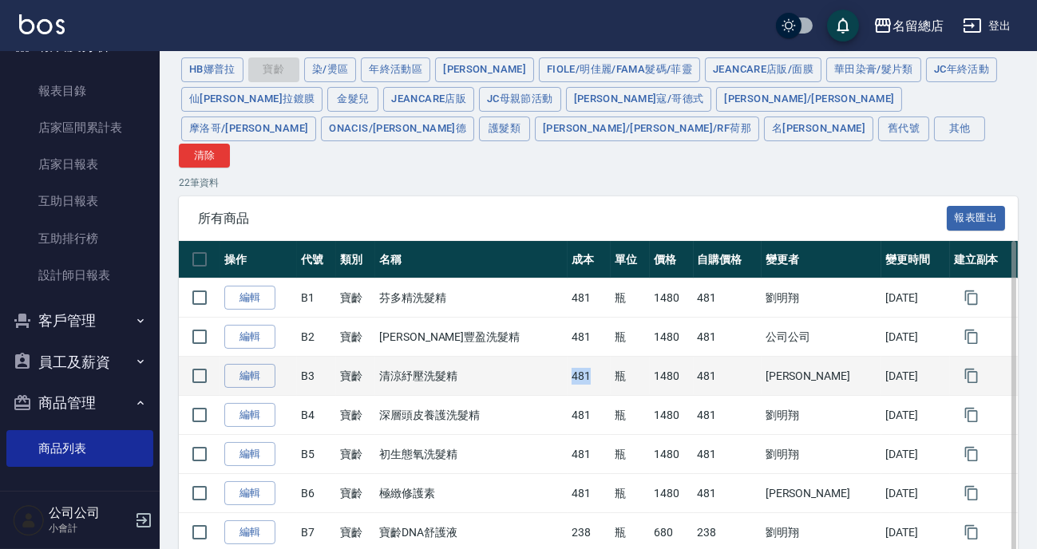
drag, startPoint x: 591, startPoint y: 354, endPoint x: 613, endPoint y: 354, distance: 22.4
click at [611, 357] on td "481" at bounding box center [589, 376] width 43 height 39
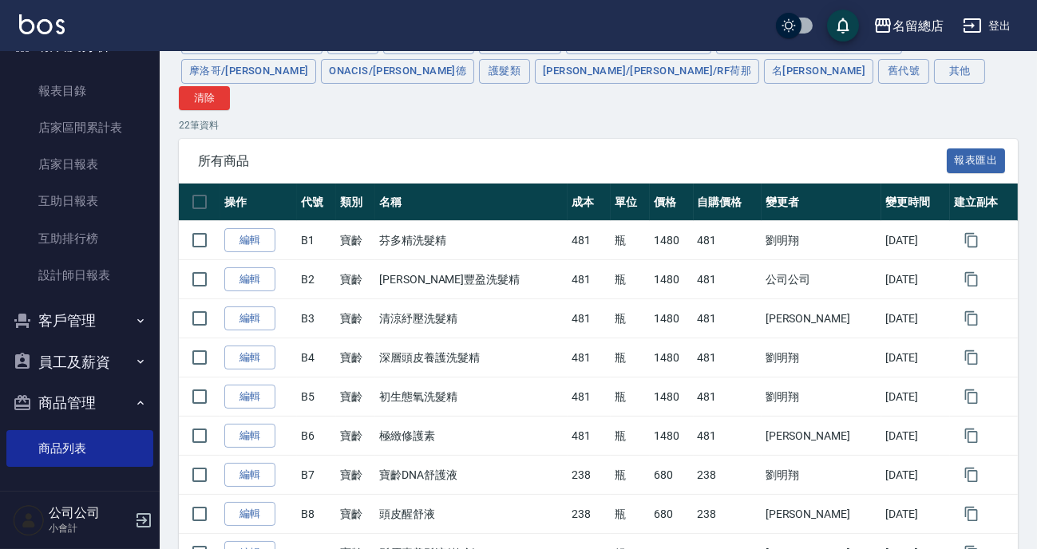
scroll to position [206, 0]
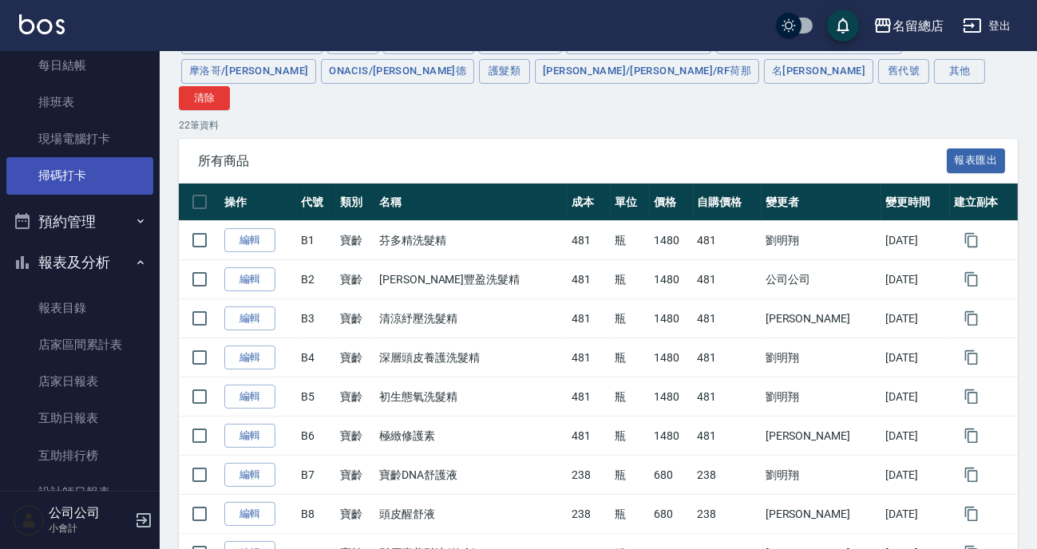
click at [73, 182] on link "掃碼打卡" at bounding box center [79, 175] width 147 height 37
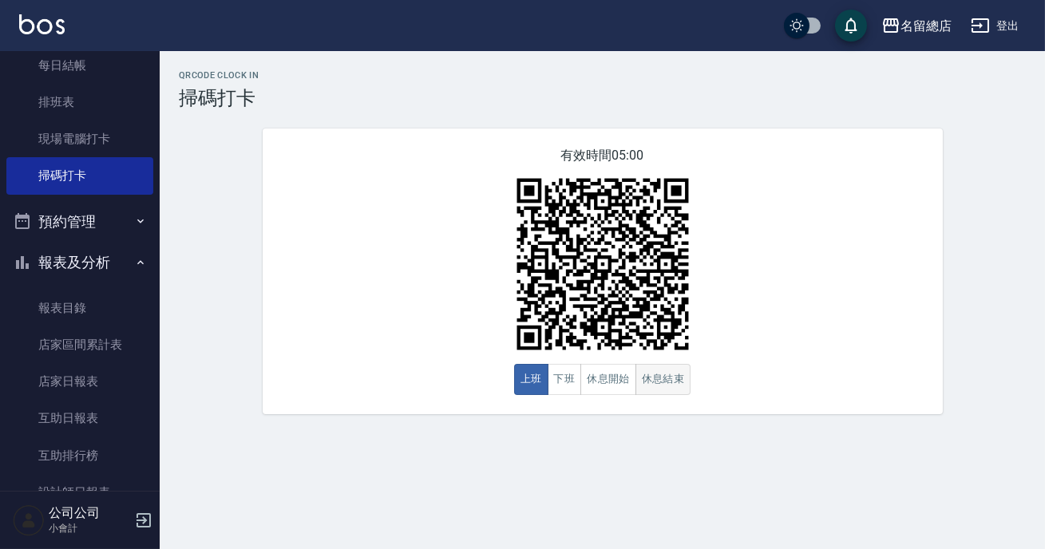
click at [648, 374] on button "休息結束" at bounding box center [663, 379] width 56 height 31
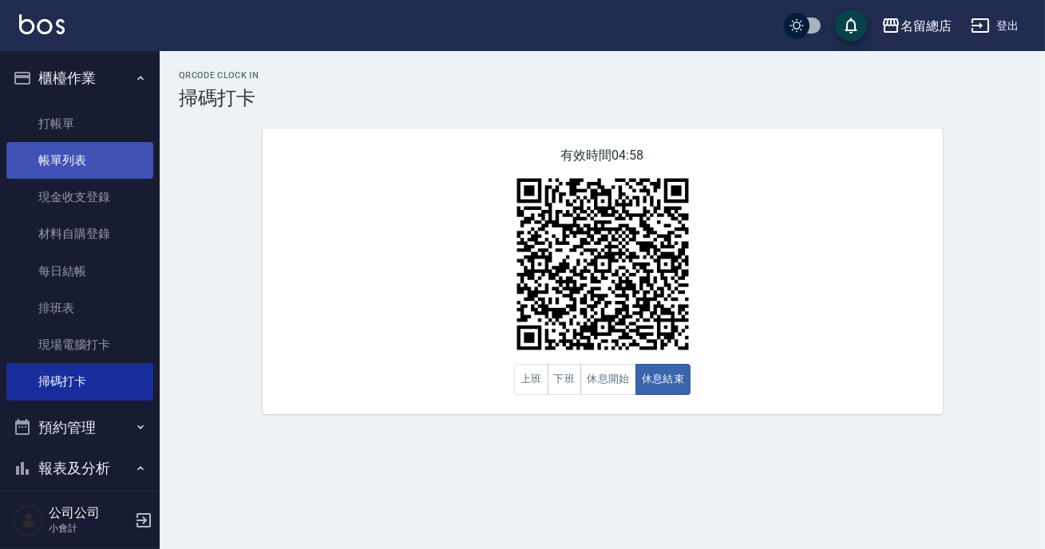
click at [105, 169] on link "帳單列表" at bounding box center [79, 160] width 147 height 37
click at [103, 167] on link "帳單列表" at bounding box center [79, 160] width 147 height 37
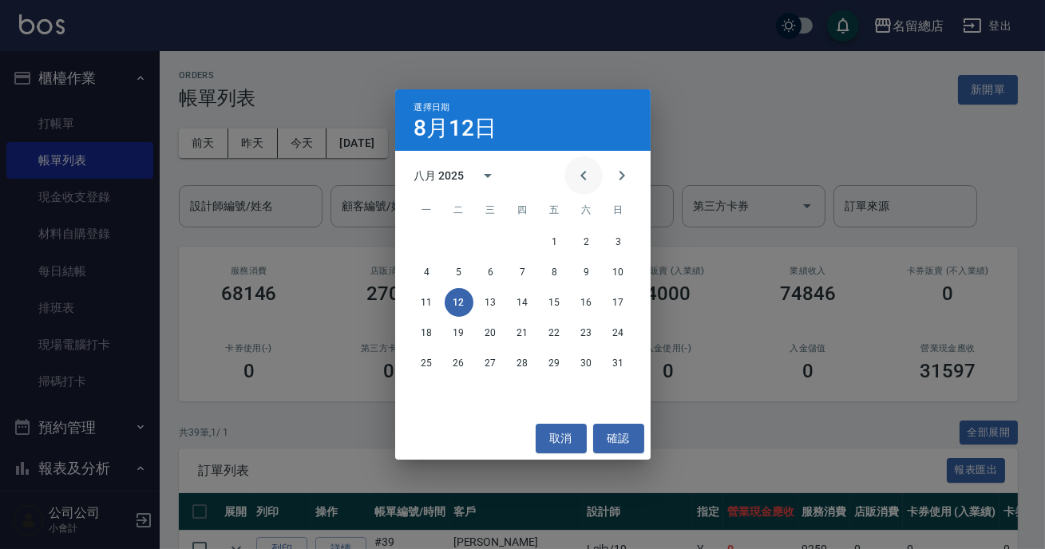
click at [585, 176] on icon "Previous month" at bounding box center [583, 175] width 19 height 19
click at [571, 244] on div "1 2 3 4 5 6" at bounding box center [522, 242] width 255 height 29
click at [594, 241] on button "5" at bounding box center [586, 242] width 29 height 29
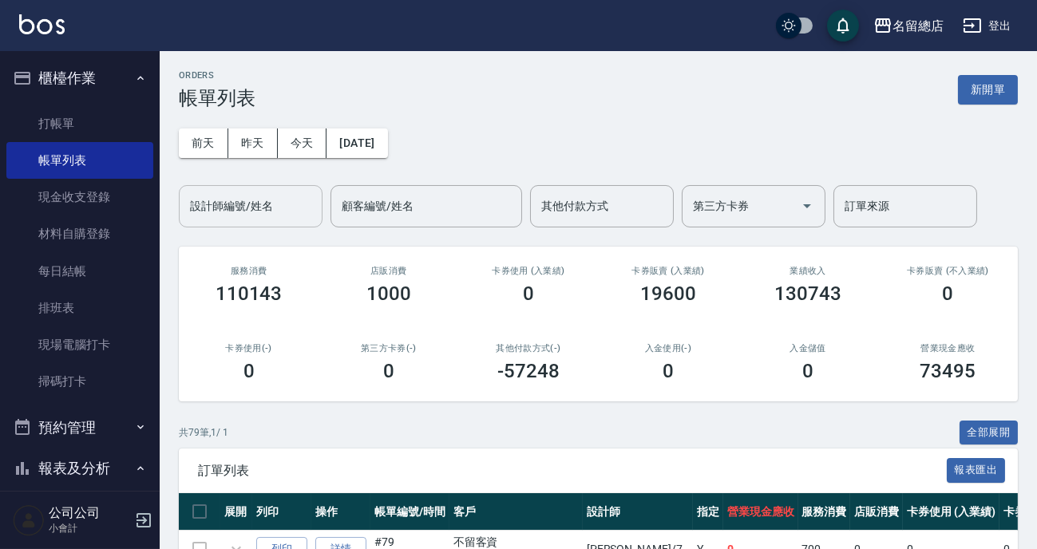
click at [255, 208] on div "設計師編號/姓名 設計師編號/姓名" at bounding box center [251, 206] width 144 height 42
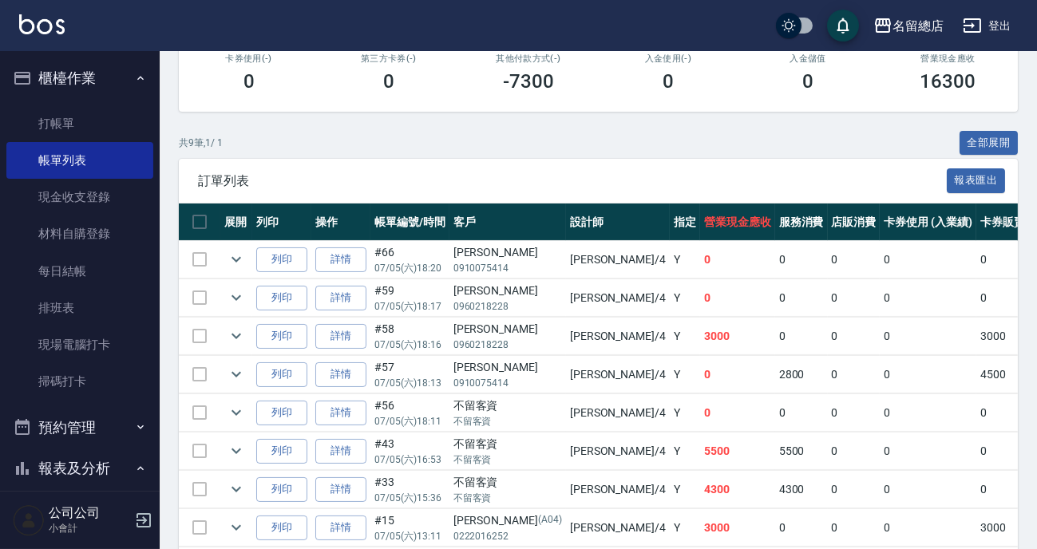
scroll to position [399, 0]
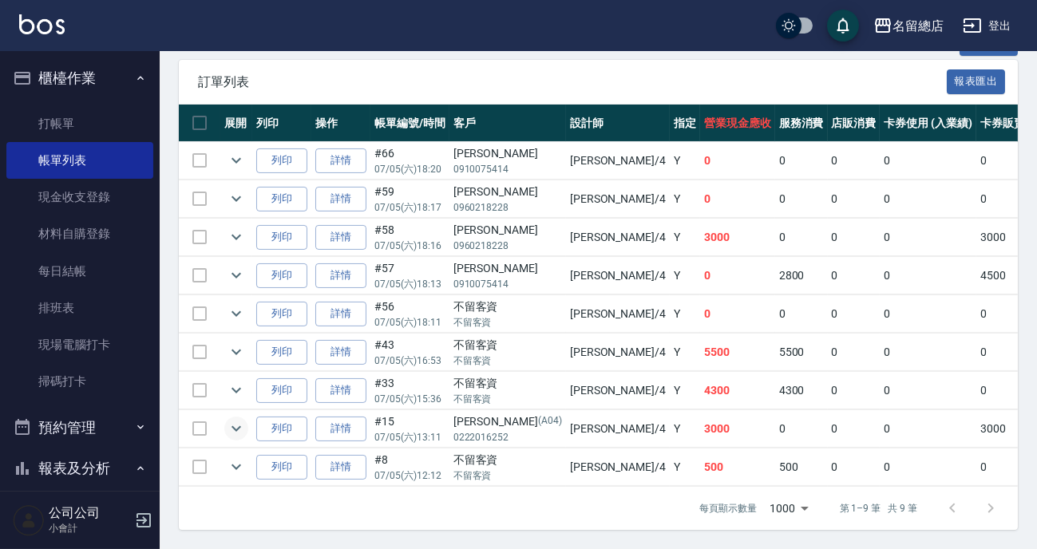
type input "[PERSON_NAME]-4"
click at [235, 419] on icon "expand row" at bounding box center [236, 428] width 19 height 19
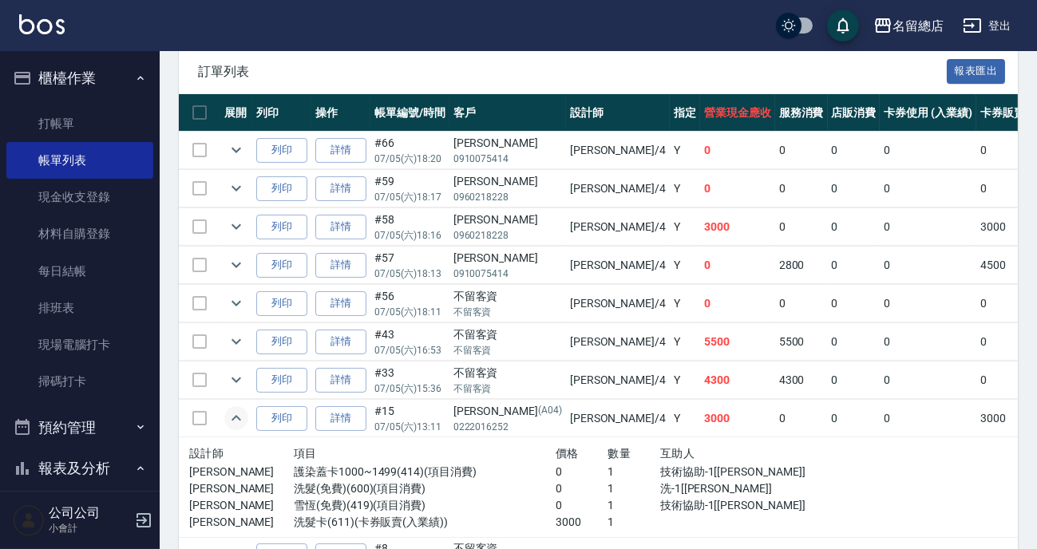
scroll to position [471, 0]
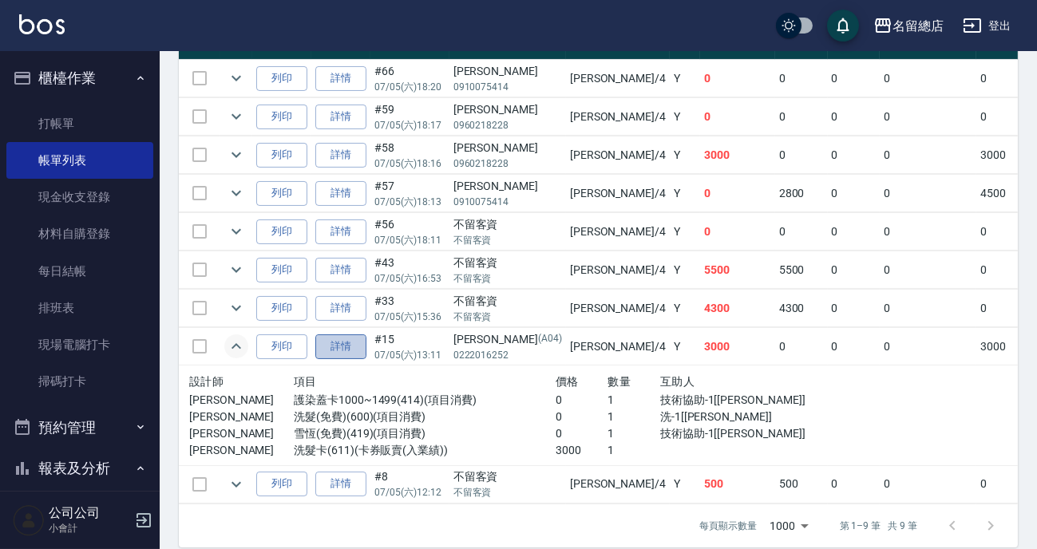
click at [332, 336] on link "詳情" at bounding box center [340, 346] width 51 height 25
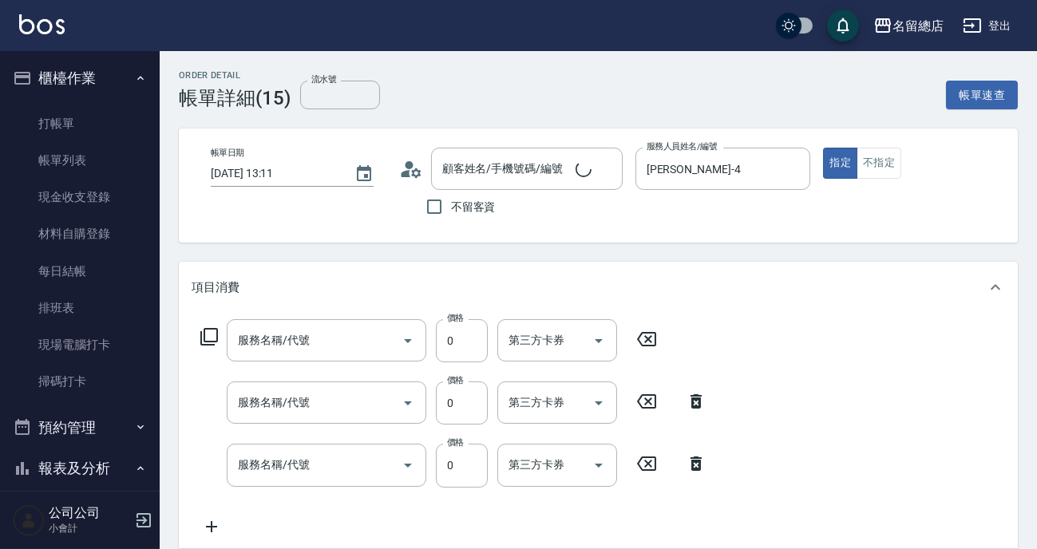
type input "[DATE] 13:11"
type input "[PERSON_NAME]-4"
type input "[PERSON_NAME]/0222016252/A04"
type input "[PERSON_NAME](免費)(419)"
type input "洗髮(免費)(600)"
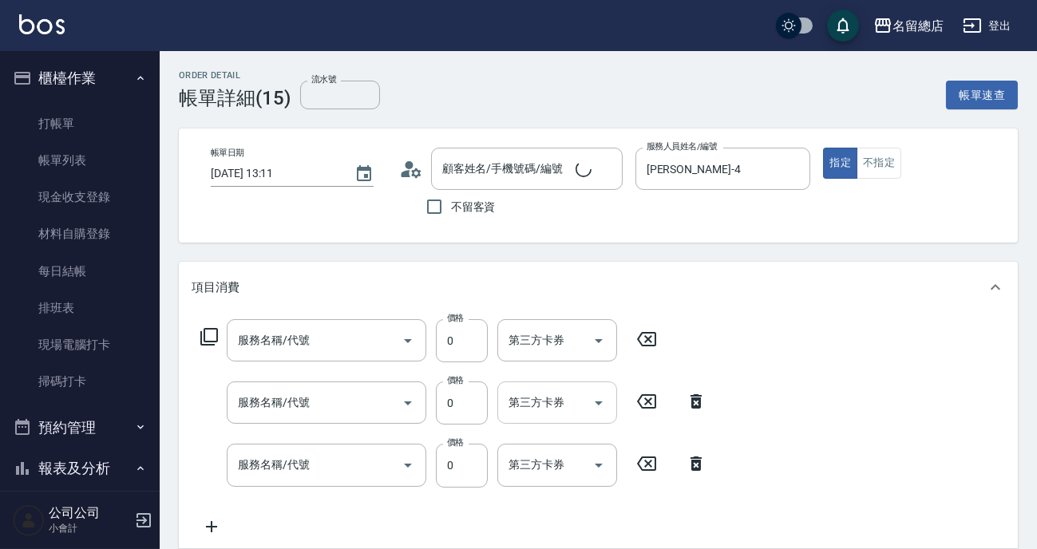
type input "護染蓋卡1000~1499(414)"
type input "洗髮卡(611)"
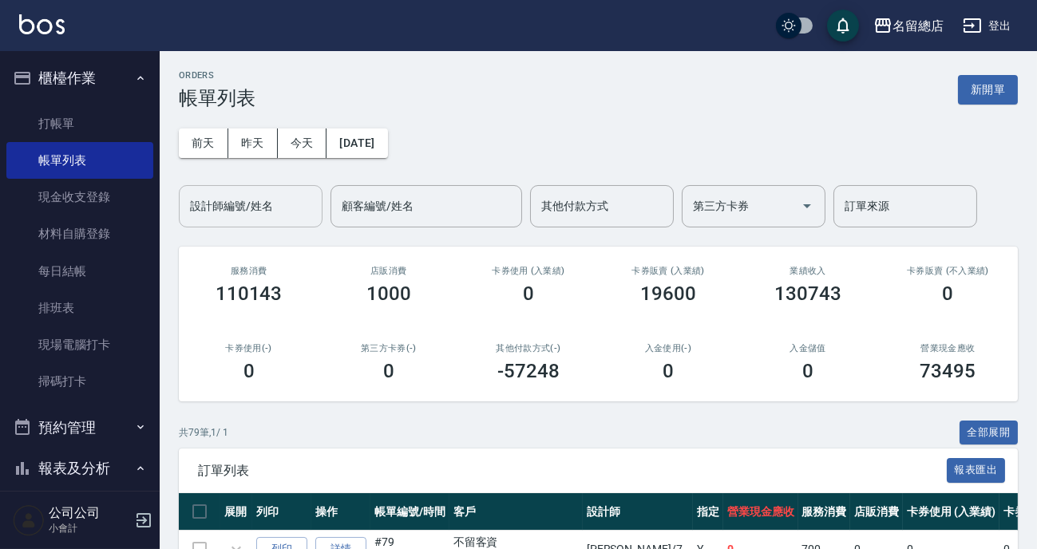
click at [302, 206] on input "設計師編號/姓名" at bounding box center [250, 206] width 129 height 28
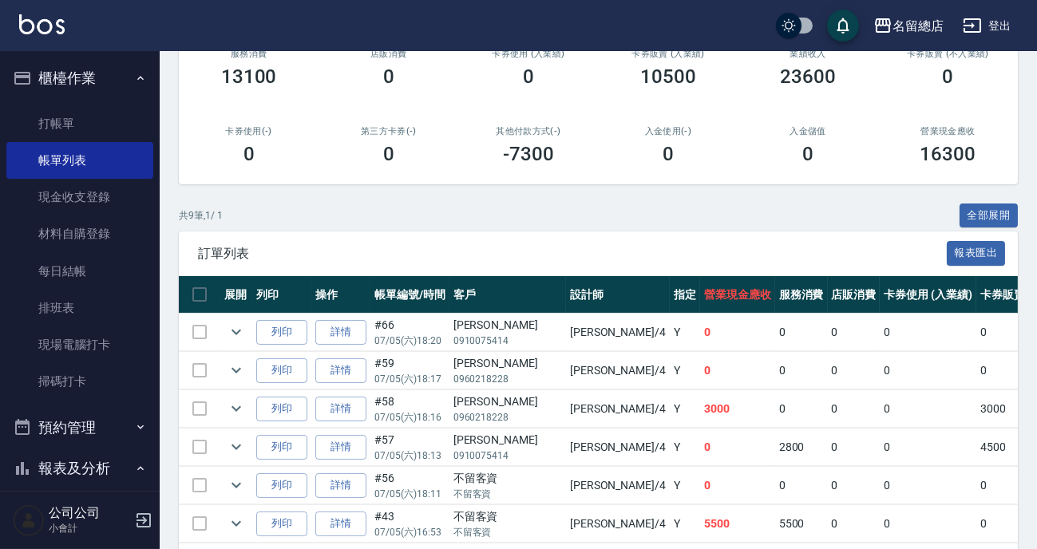
scroll to position [399, 0]
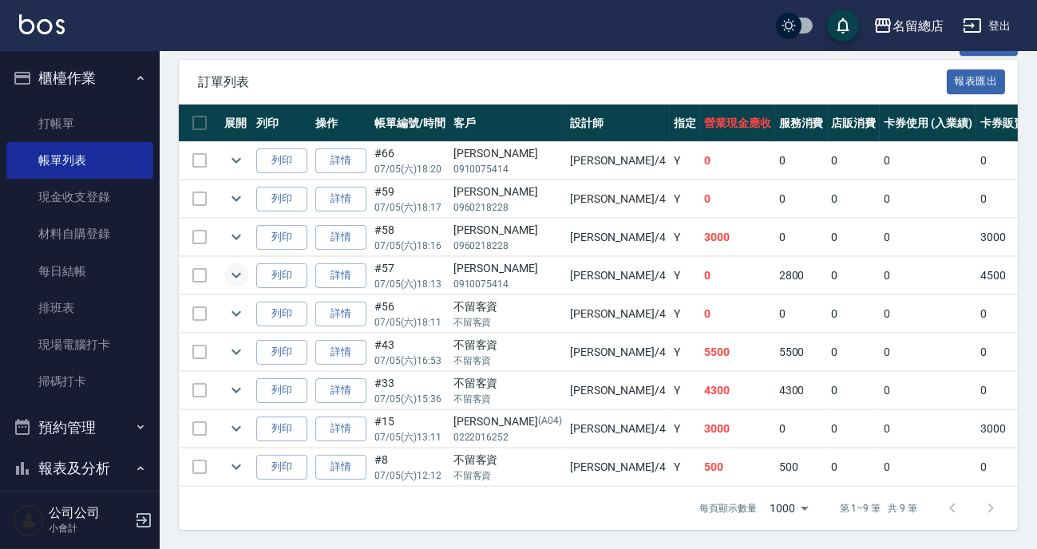
type input "[PERSON_NAME]-4"
click at [242, 266] on icon "expand row" at bounding box center [236, 275] width 19 height 19
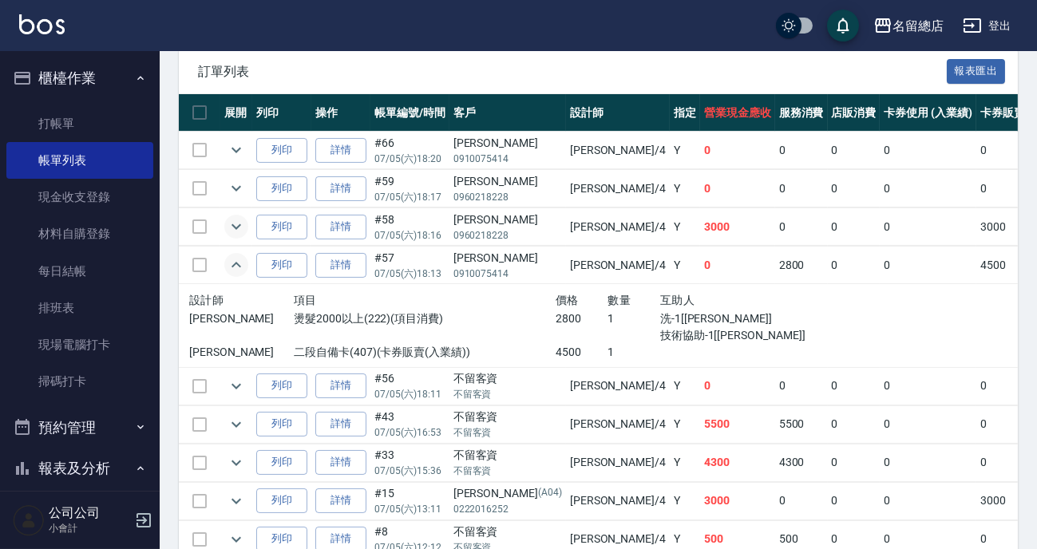
click at [232, 227] on icon "expand row" at bounding box center [236, 226] width 19 height 19
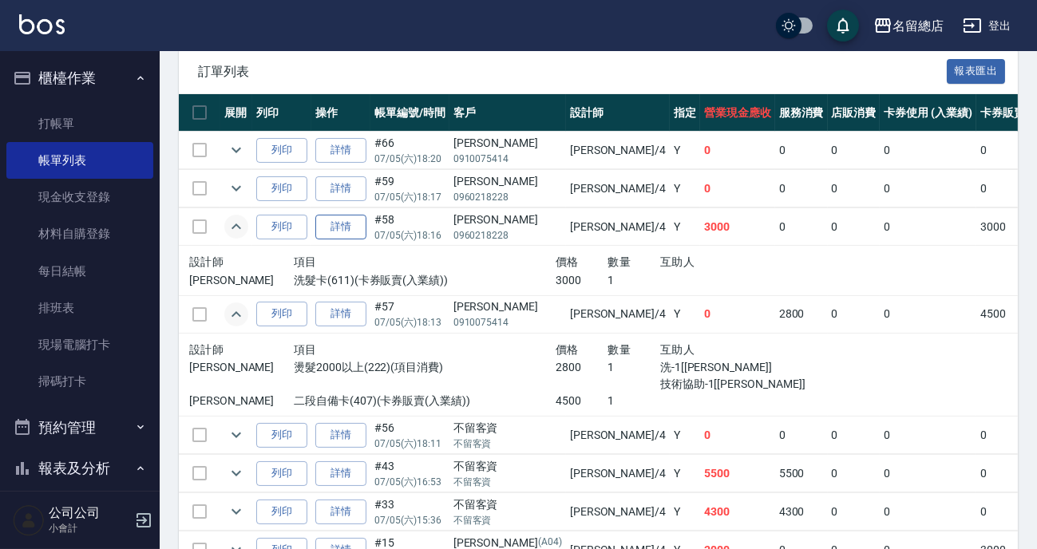
click at [362, 228] on link "詳情" at bounding box center [340, 227] width 51 height 25
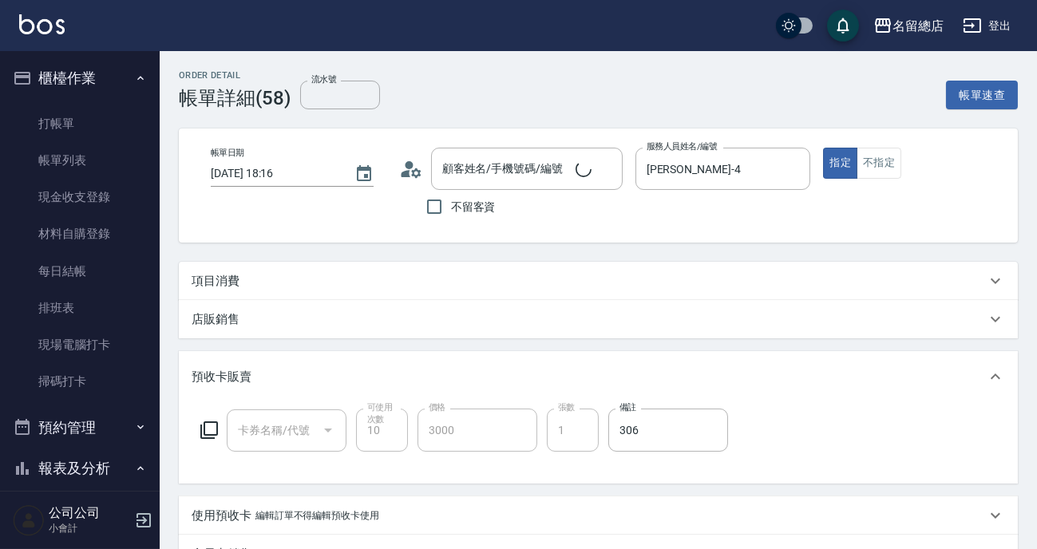
type input "[DATE] 18:16"
type input "[PERSON_NAME]-4"
type input "[PERSON_NAME]/0960218228/null"
type input "洗髮卡(611)"
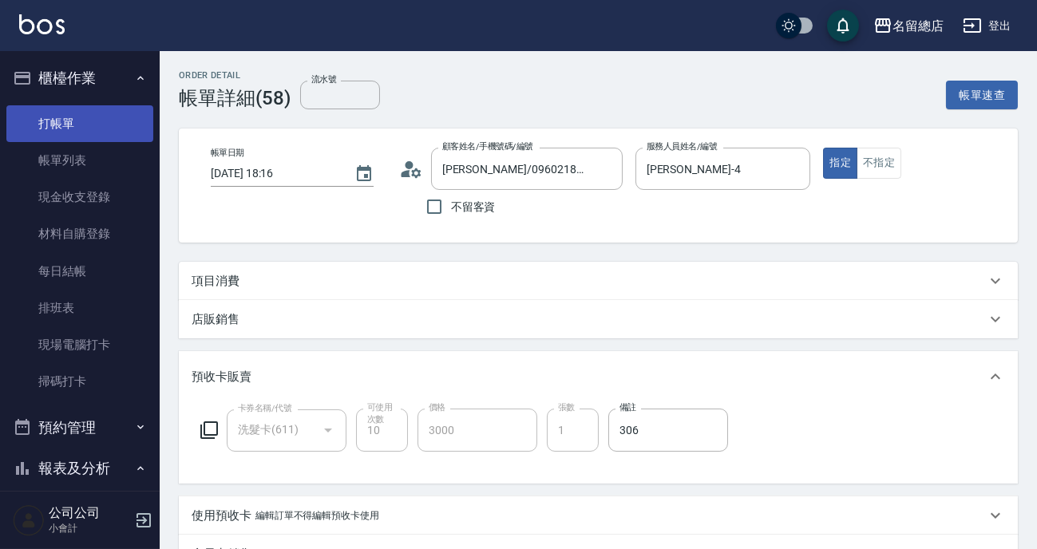
click at [62, 136] on link "打帳單" at bounding box center [79, 123] width 147 height 37
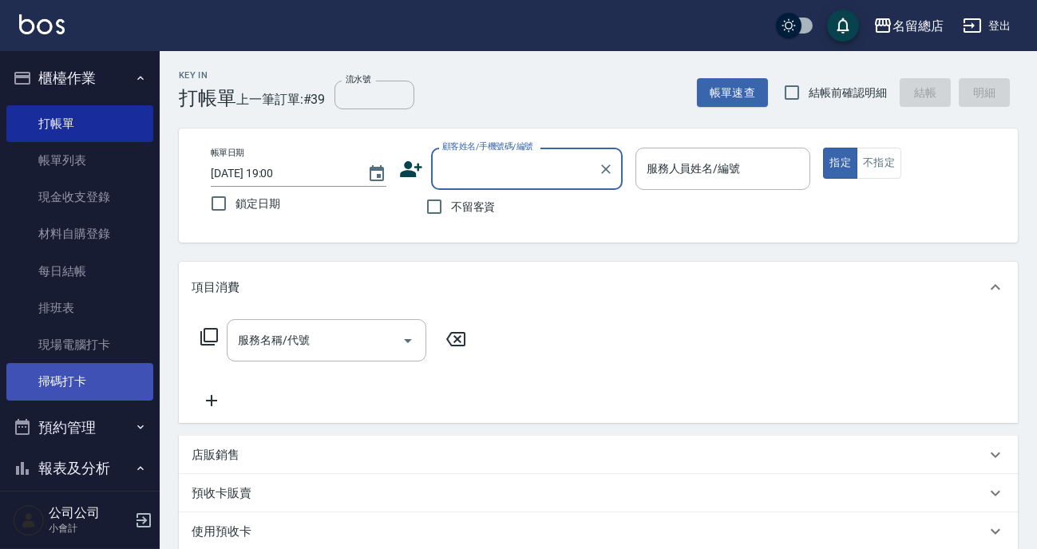
click at [108, 374] on link "掃碼打卡" at bounding box center [79, 381] width 147 height 37
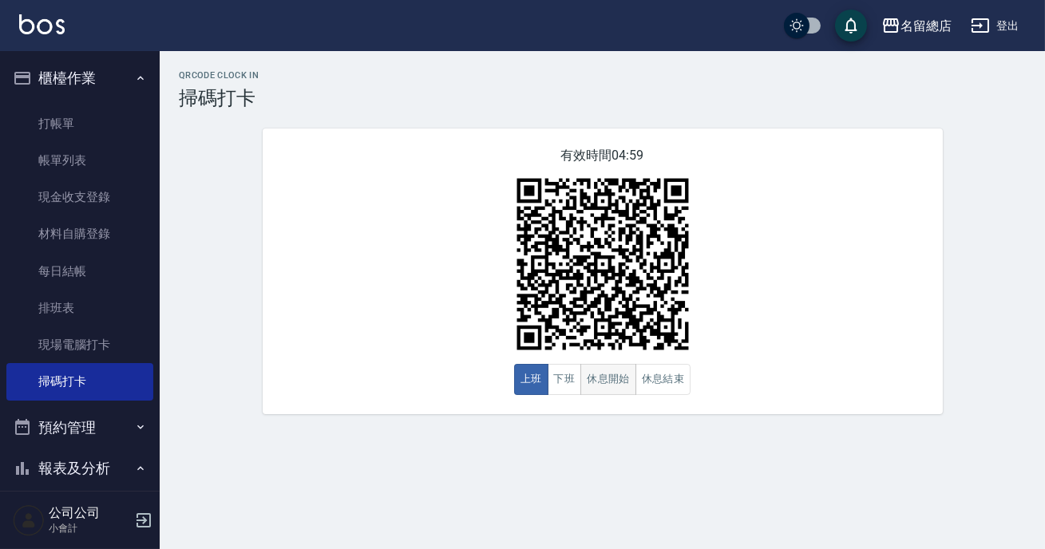
click at [616, 377] on button "休息開始" at bounding box center [608, 379] width 56 height 31
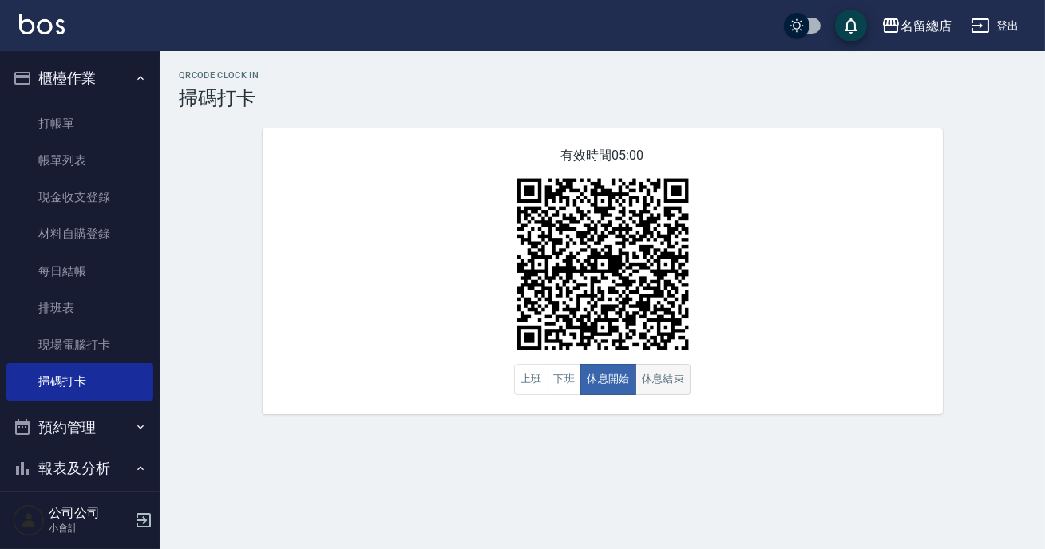
click at [663, 366] on button "休息結束" at bounding box center [663, 379] width 56 height 31
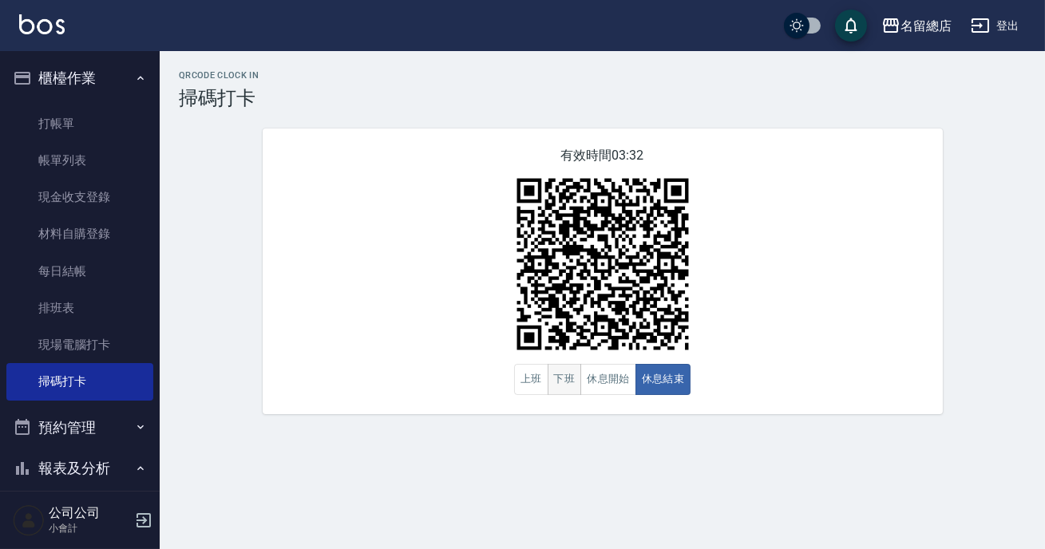
click at [574, 376] on button "下班" at bounding box center [565, 379] width 34 height 31
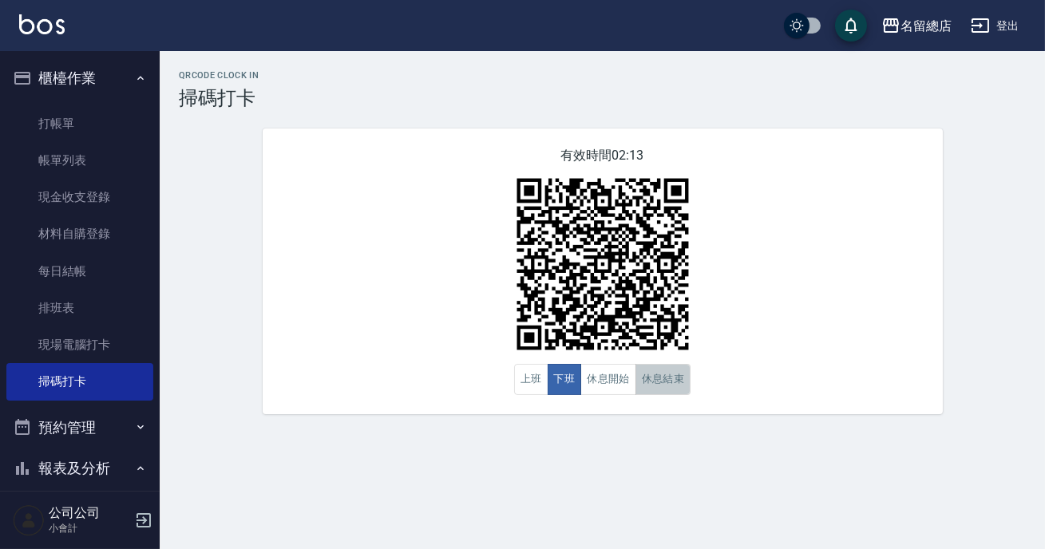
click at [675, 374] on button "休息結束" at bounding box center [663, 379] width 56 height 31
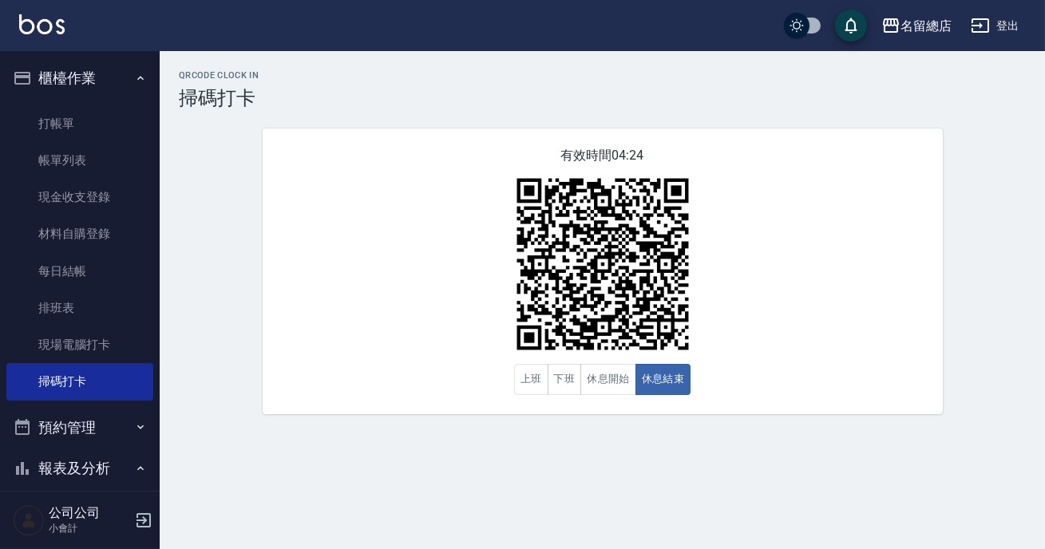
click at [696, 368] on div "有效時間 04:24 上班 下班 休息開始 休息結束" at bounding box center [603, 272] width 680 height 286
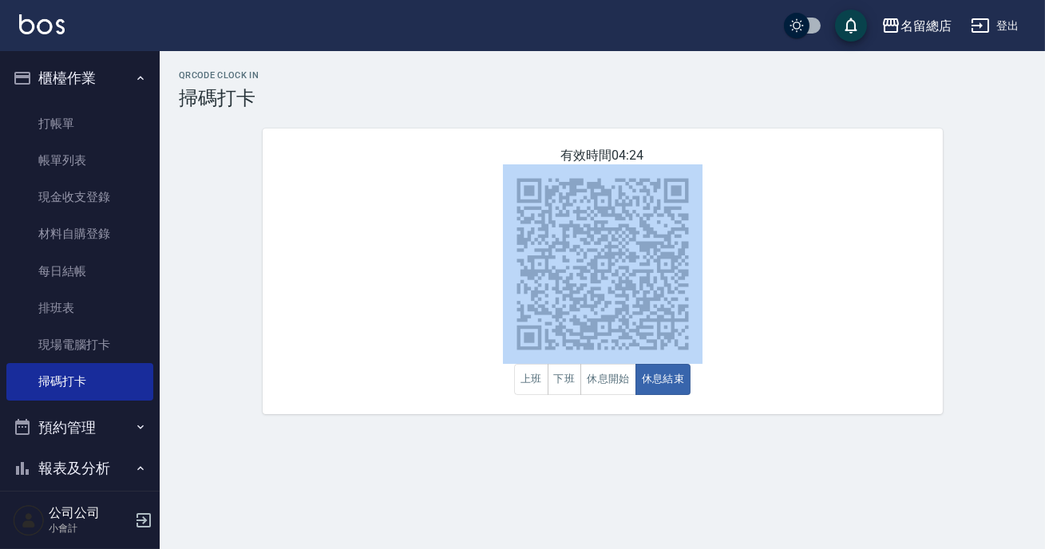
click at [696, 368] on div "有效時間 04:24 上班 下班 休息開始 休息結束" at bounding box center [603, 272] width 680 height 286
click at [835, 121] on div "QRcode Clock In 掃碼打卡 有效時間 04:23 上班 下班 休息開始 休息結束" at bounding box center [602, 242] width 885 height 344
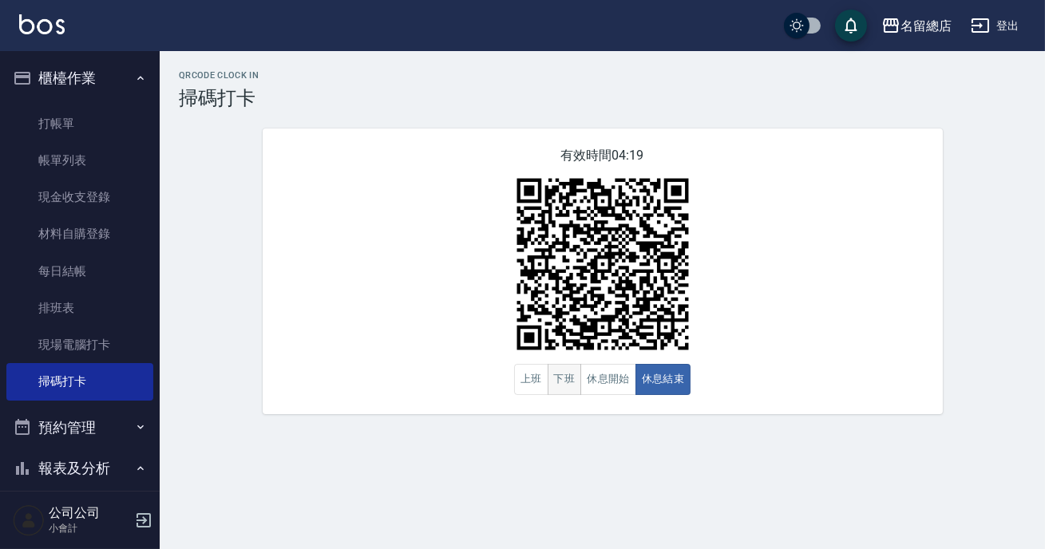
click at [553, 385] on button "下班" at bounding box center [565, 379] width 34 height 31
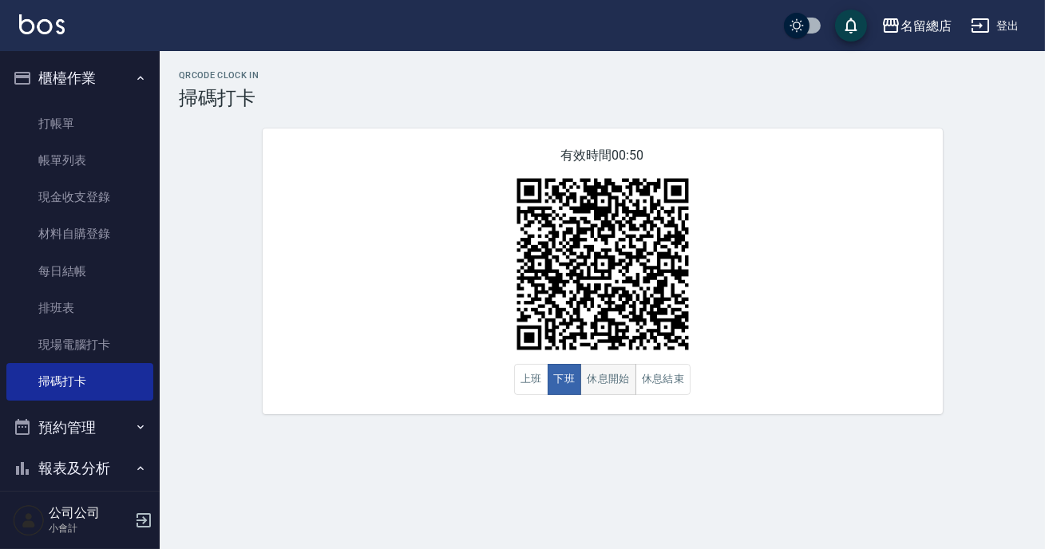
click at [608, 383] on button "休息開始" at bounding box center [608, 379] width 56 height 31
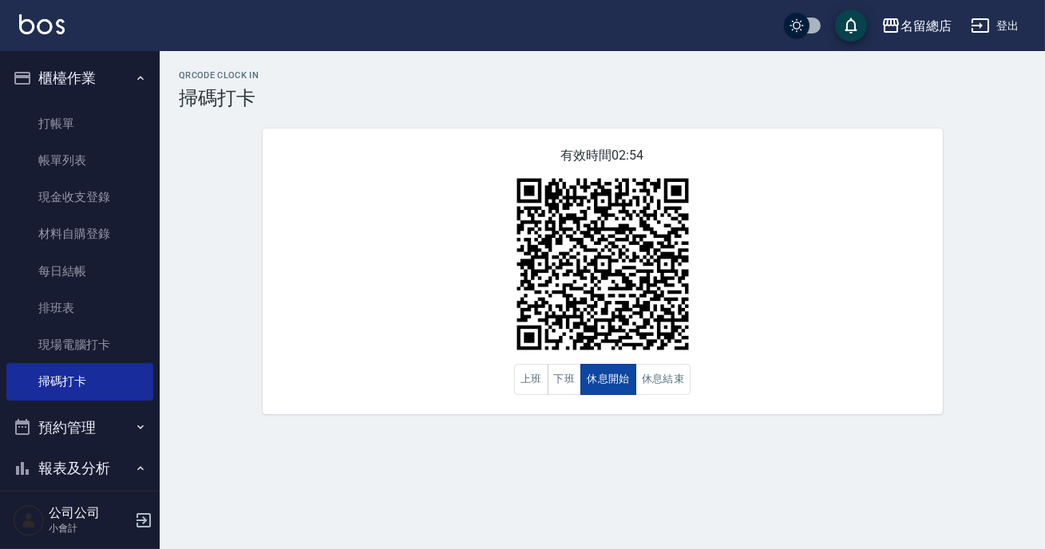
click at [608, 379] on button "休息開始" at bounding box center [608, 379] width 56 height 31
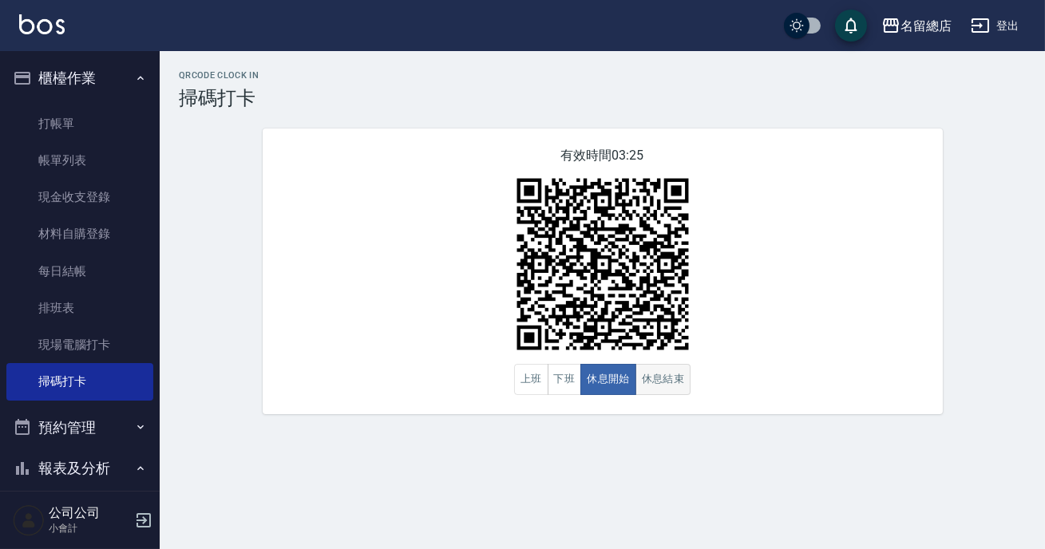
click at [648, 391] on button "休息結束" at bounding box center [663, 379] width 56 height 31
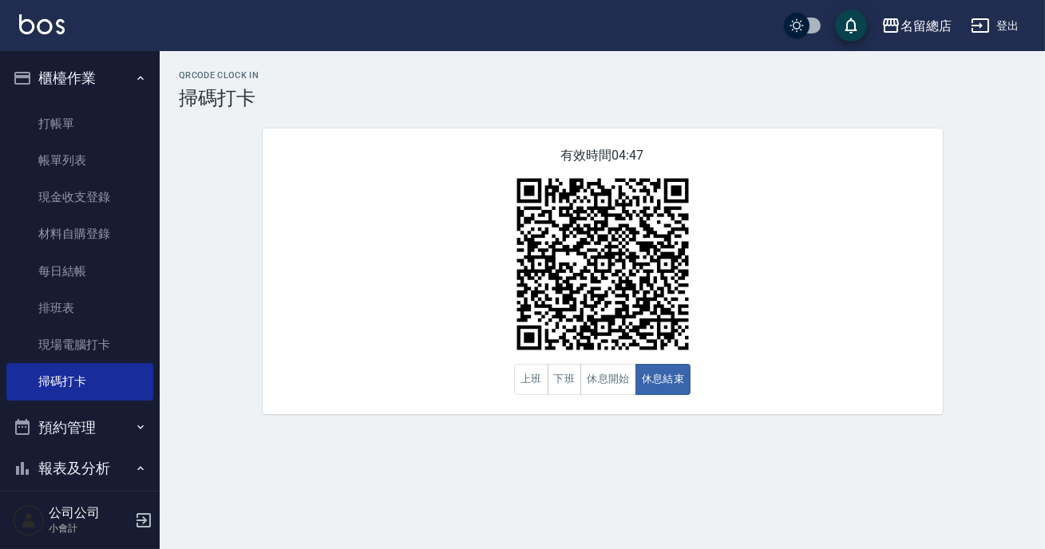
click at [904, 350] on div "有效時間 04:47 上班 下班 休息開始 休息結束" at bounding box center [603, 272] width 680 height 286
click at [569, 379] on button "下班" at bounding box center [565, 379] width 34 height 31
